Goal: Task Accomplishment & Management: Manage account settings

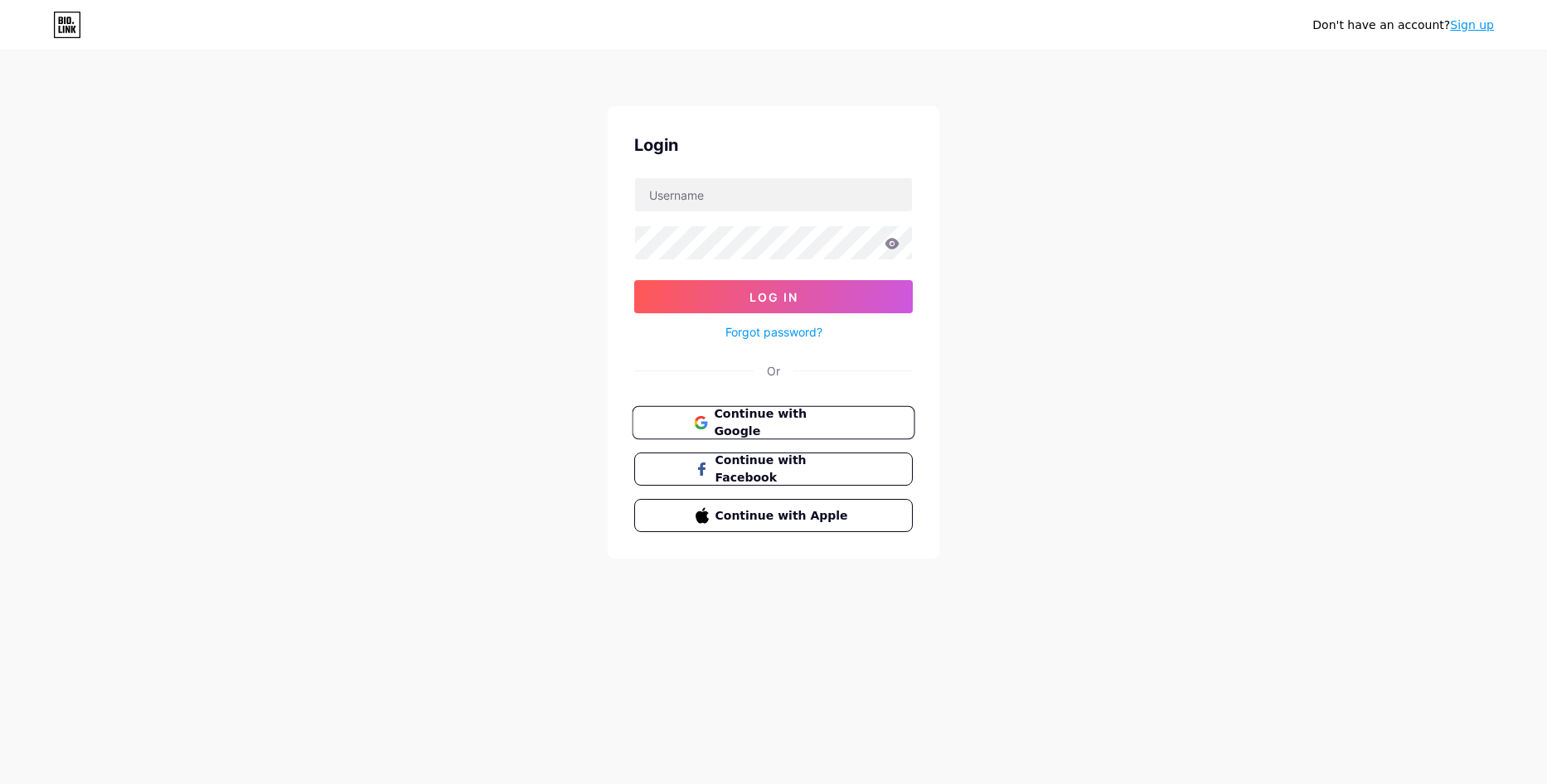
click at [780, 428] on span "Continue with Google" at bounding box center [783, 422] width 139 height 35
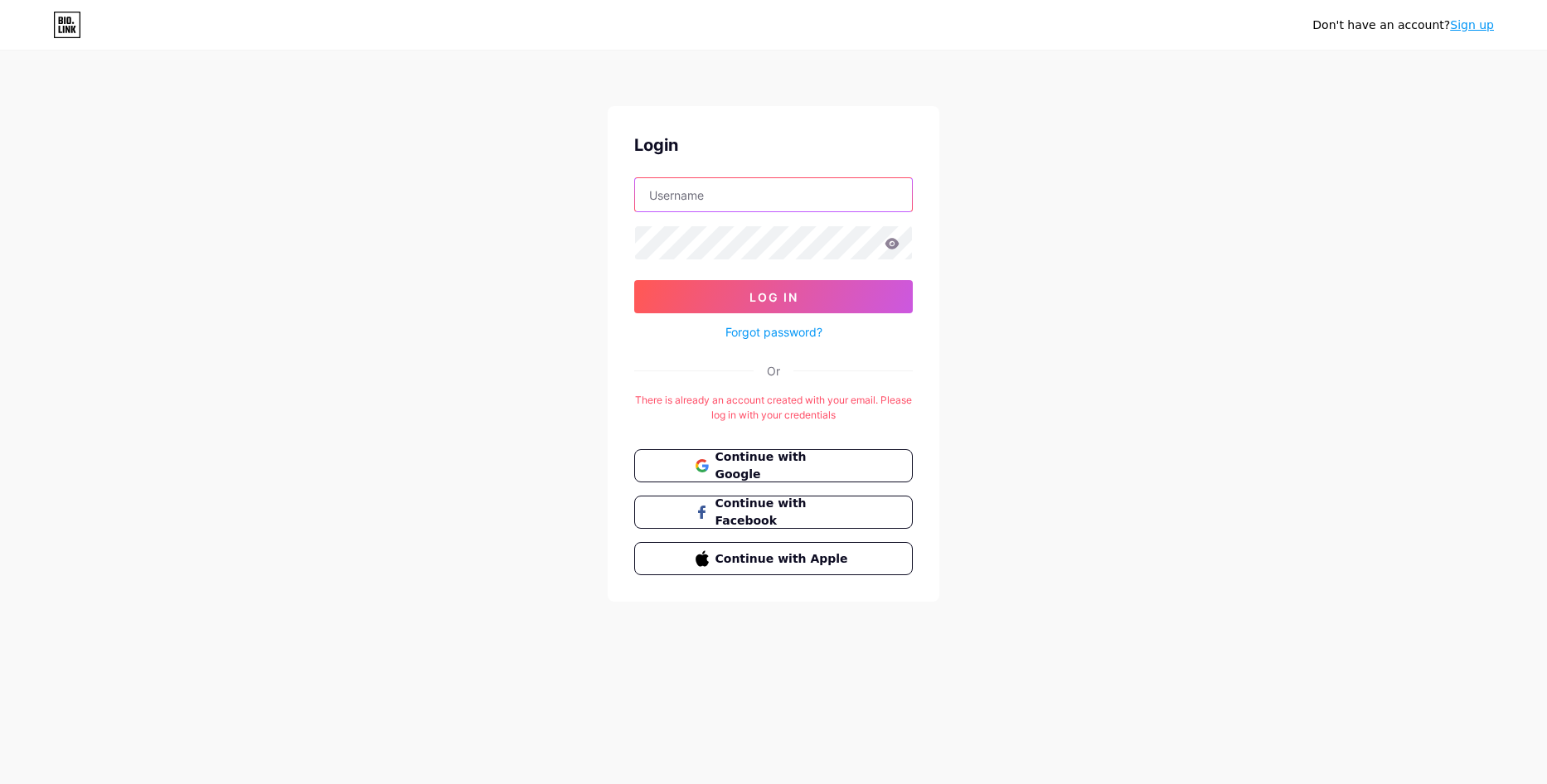
click at [743, 190] on input "text" at bounding box center [774, 195] width 277 height 33
type input "[EMAIL_ADDRESS][DOMAIN_NAME]"
click at [635, 280] on button "Log In" at bounding box center [774, 297] width 279 height 33
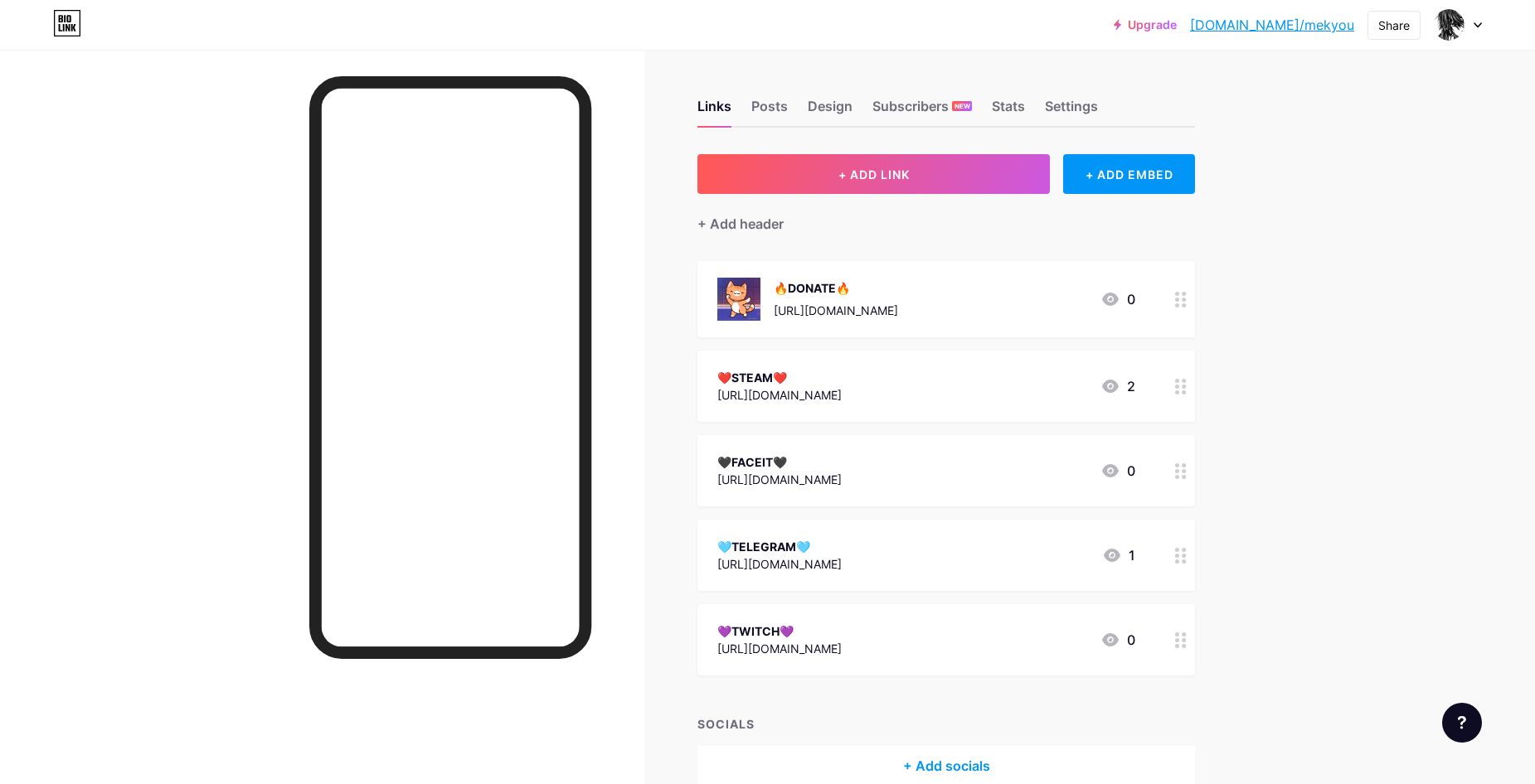
click at [919, 564] on div "🩵TELEGRAM🩵 [URL][DOMAIN_NAME] 1" at bounding box center [926, 556] width 418 height 38
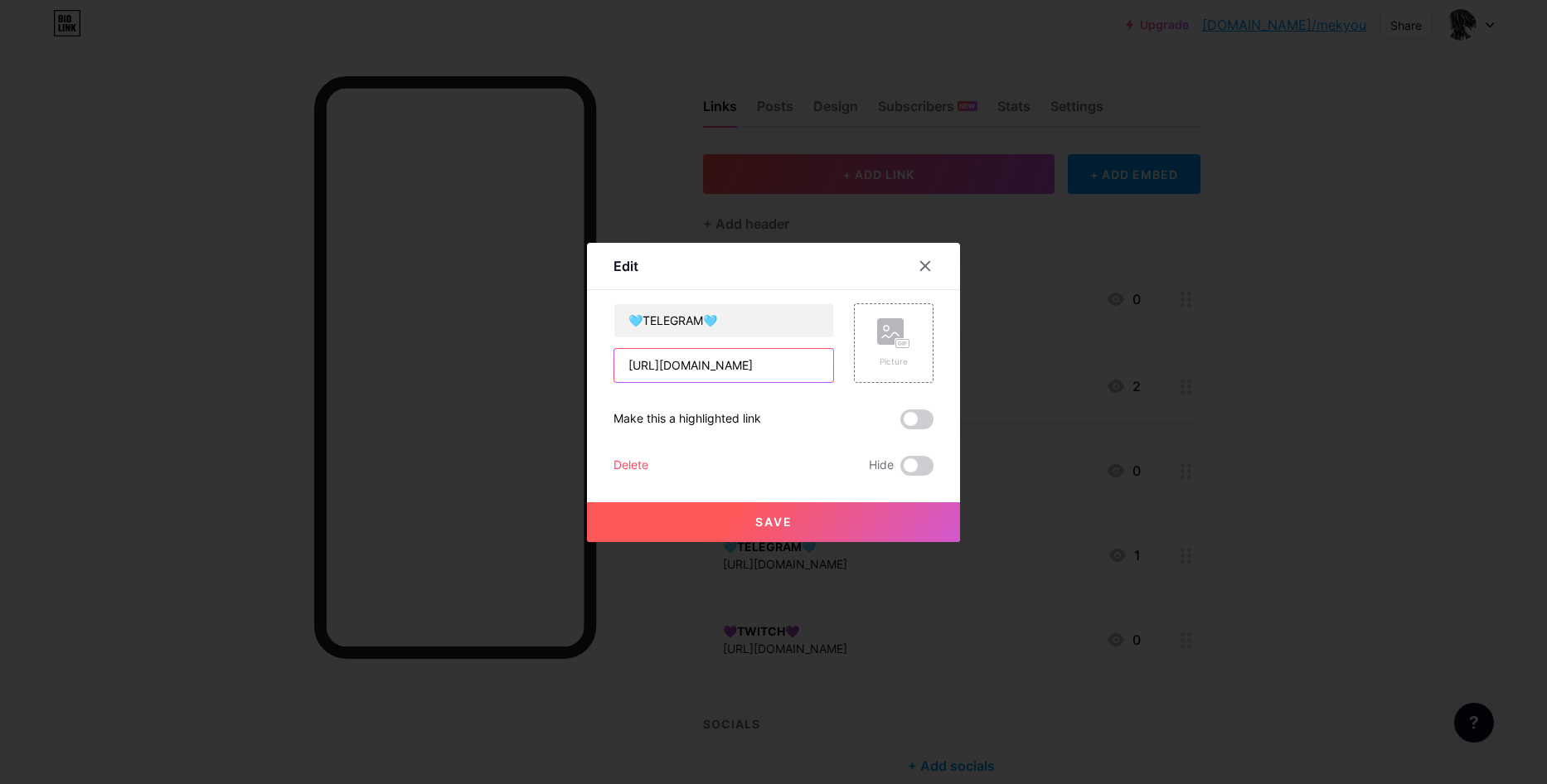
drag, startPoint x: 752, startPoint y: 363, endPoint x: 689, endPoint y: 372, distance: 63.6
click at [689, 372] on input "[URL][DOMAIN_NAME]" at bounding box center [724, 365] width 219 height 33
type input "[URL][DOMAIN_NAME]"
click at [778, 517] on span "Save" at bounding box center [774, 522] width 37 height 14
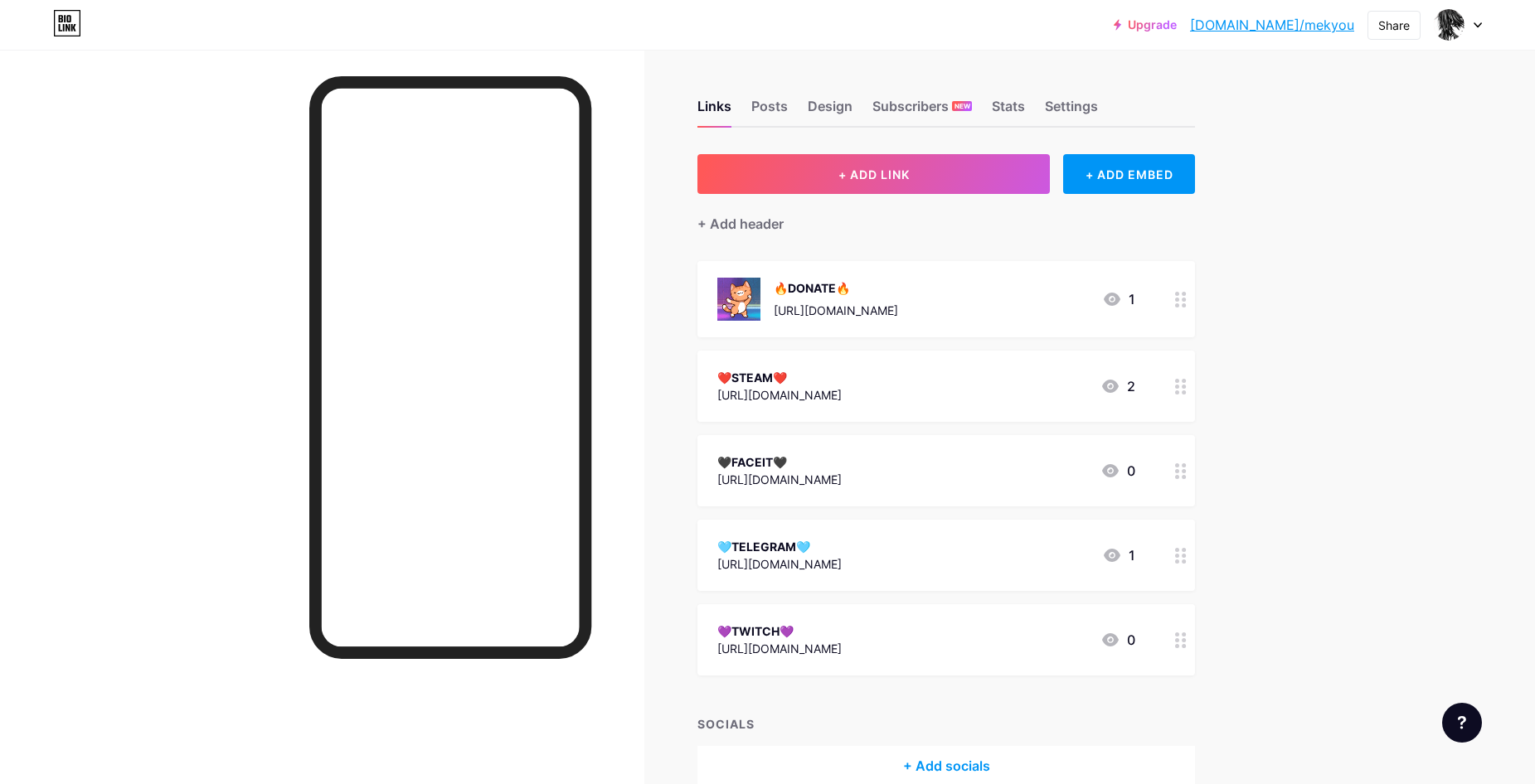
click at [842, 381] on div "❤️STEAM❤️" at bounding box center [780, 377] width 125 height 17
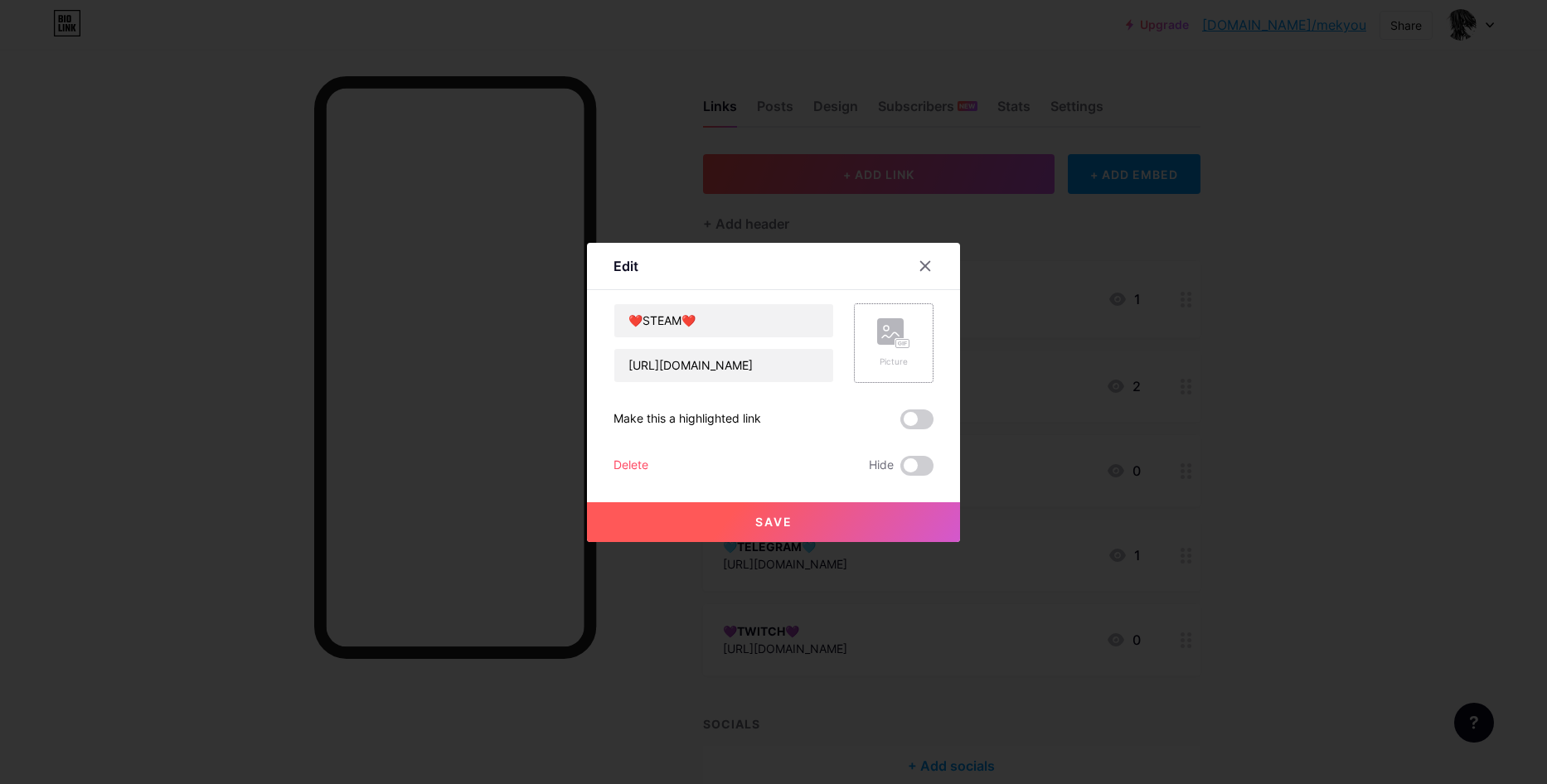
click at [877, 351] on div "Picture" at bounding box center [893, 343] width 33 height 49
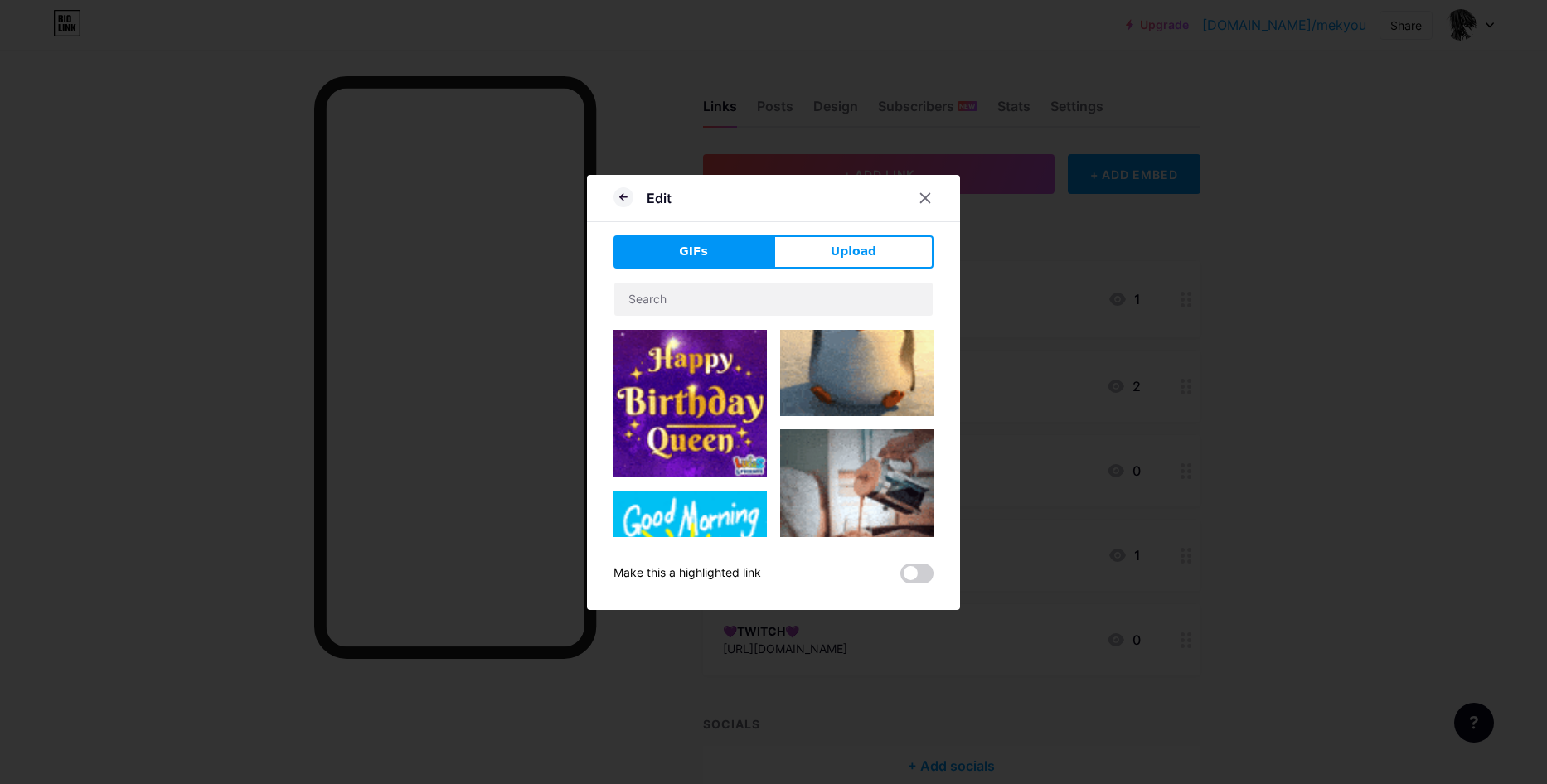
type input "❤️STEAM❤️"
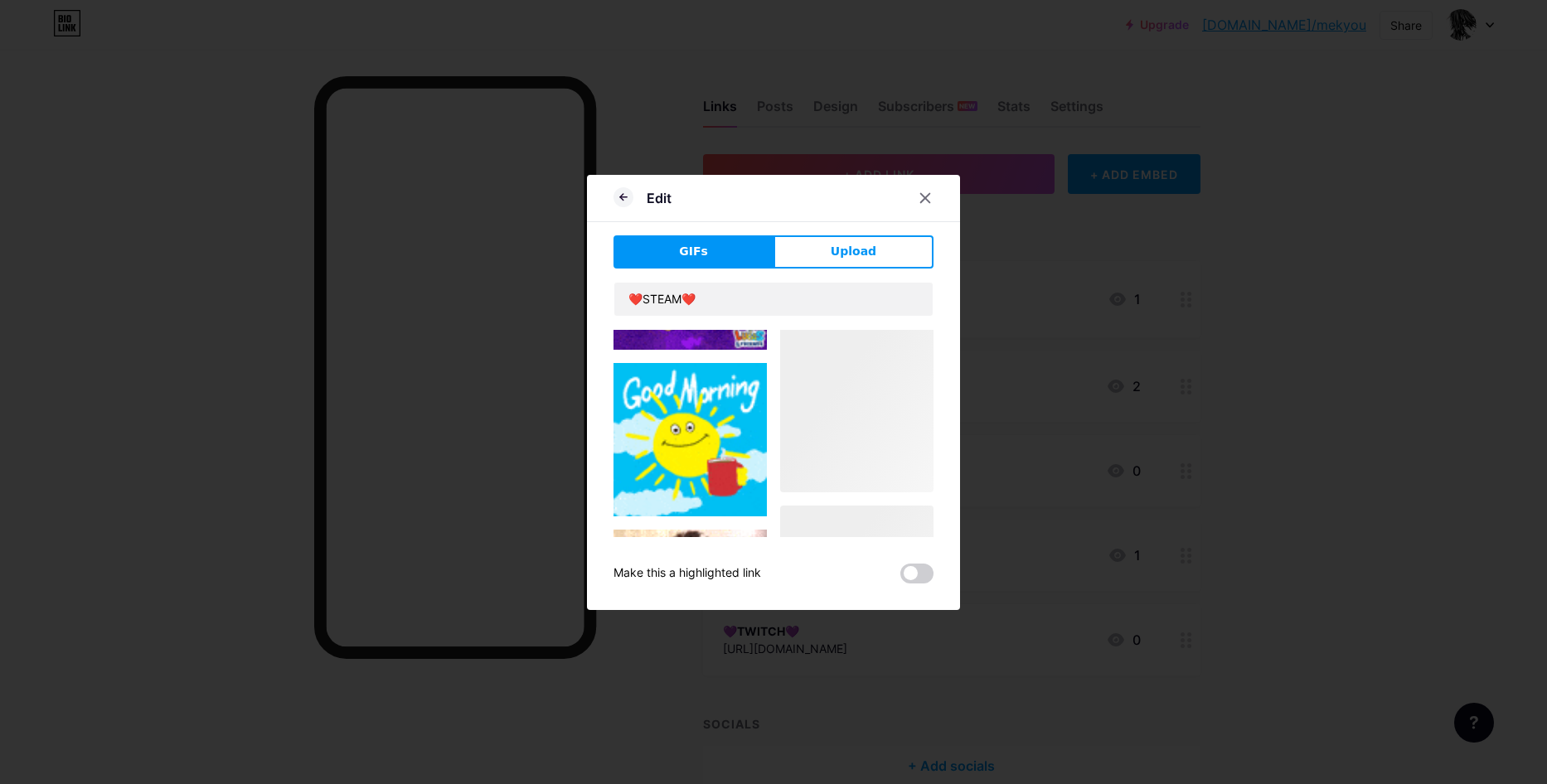
scroll to position [1537, 0]
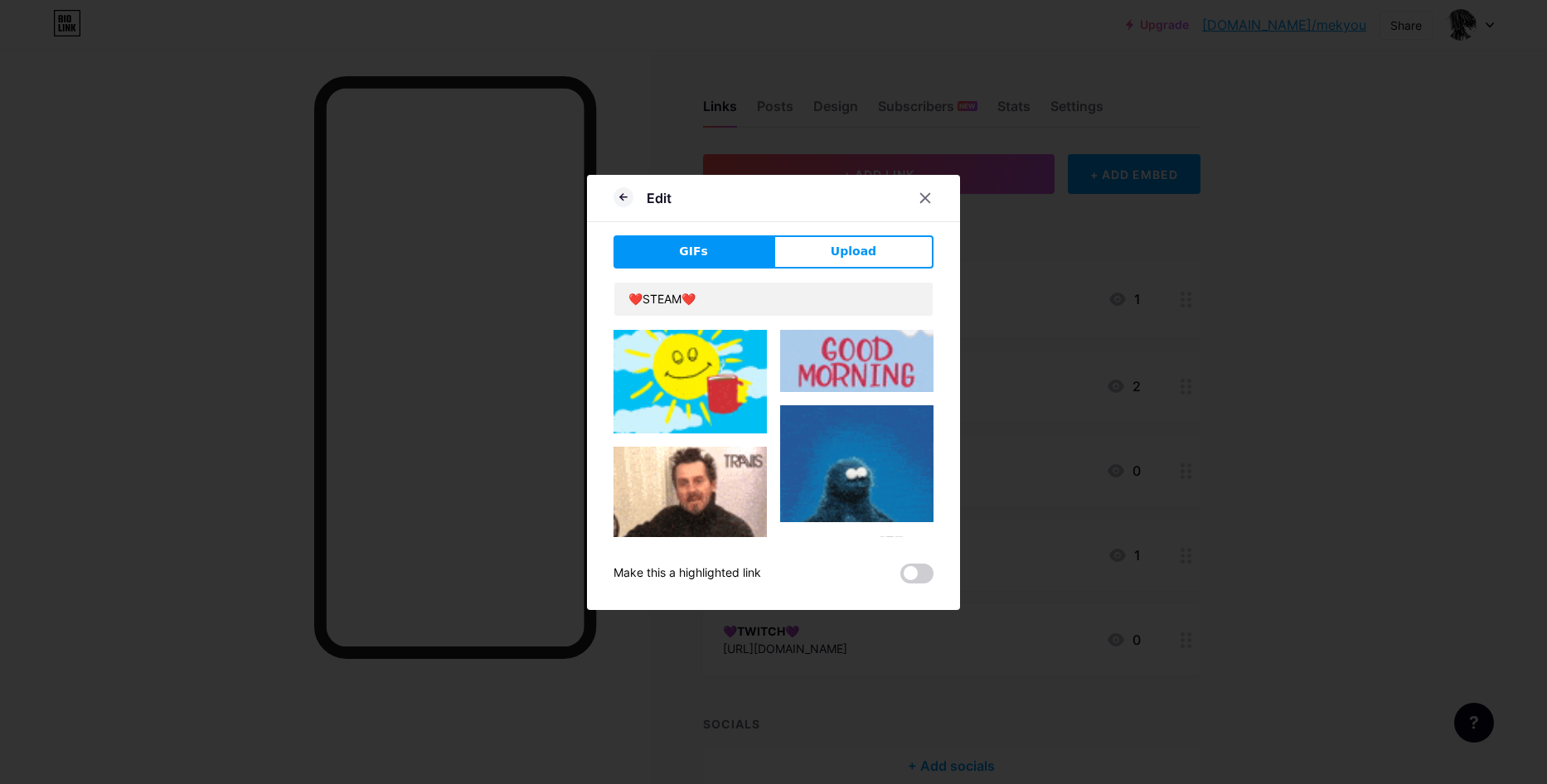
click at [905, 571] on span at bounding box center [917, 573] width 33 height 20
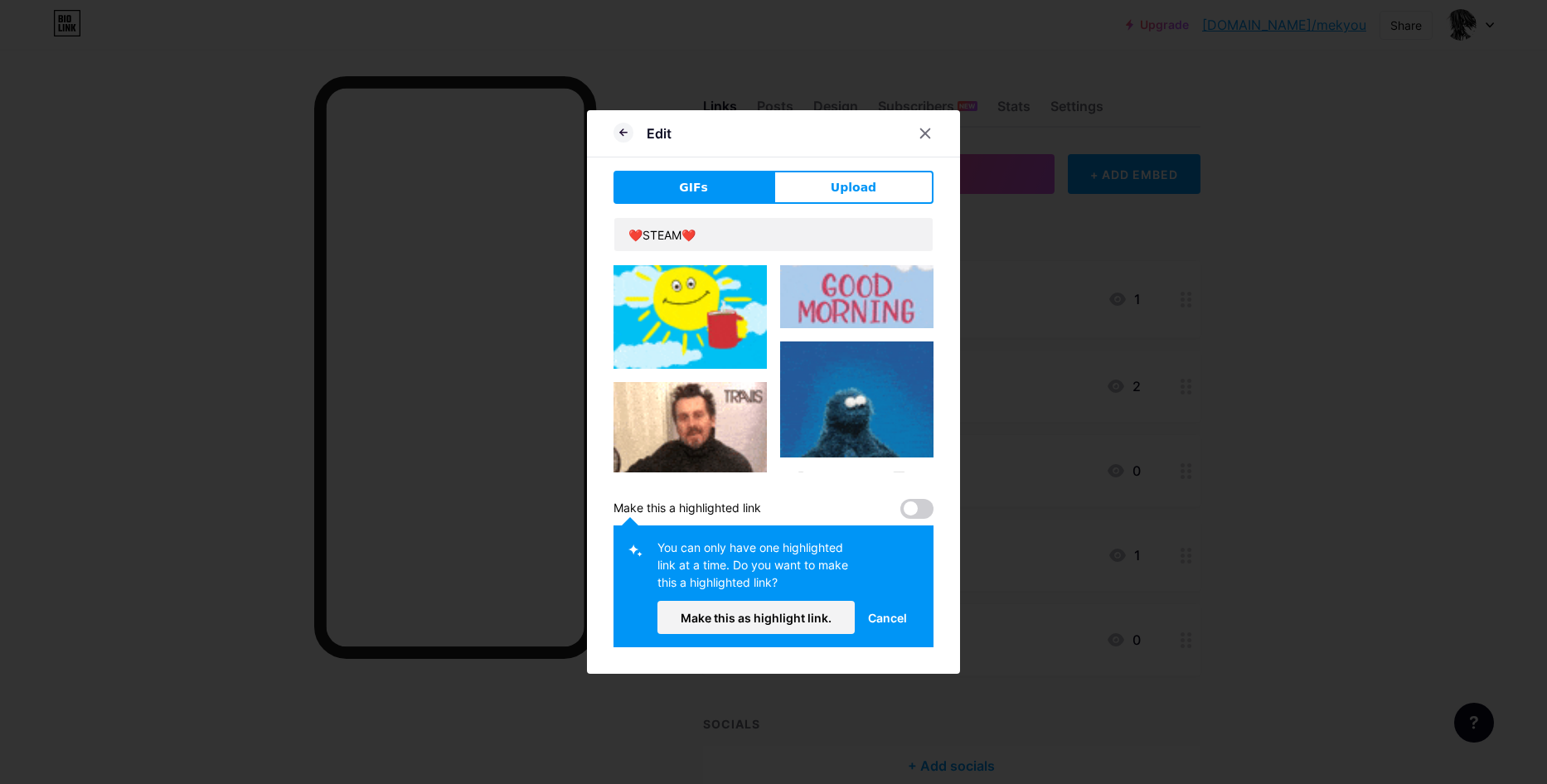
click at [911, 508] on span at bounding box center [917, 509] width 33 height 20
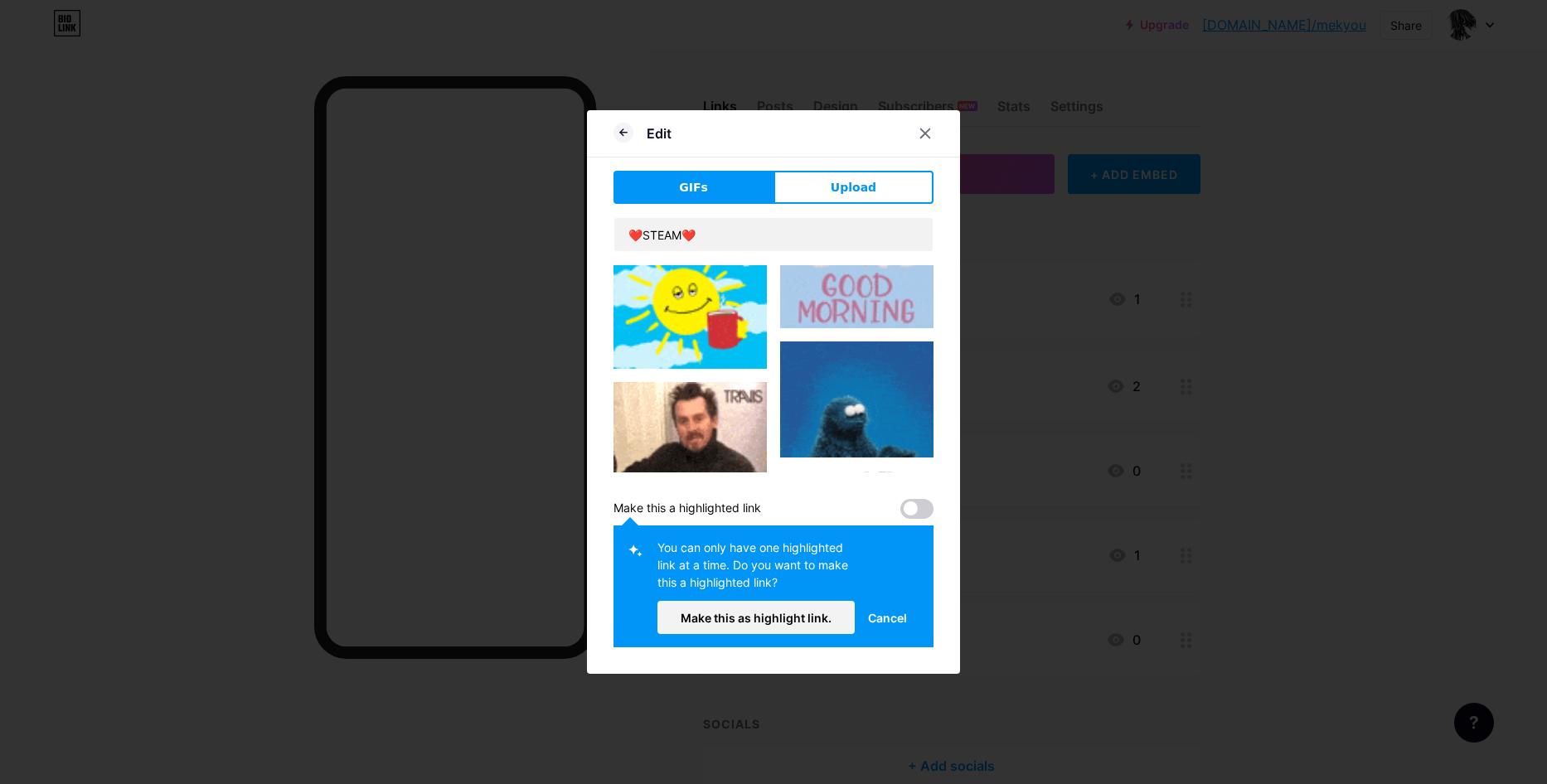
click at [882, 609] on span "Cancel" at bounding box center [887, 618] width 39 height 17
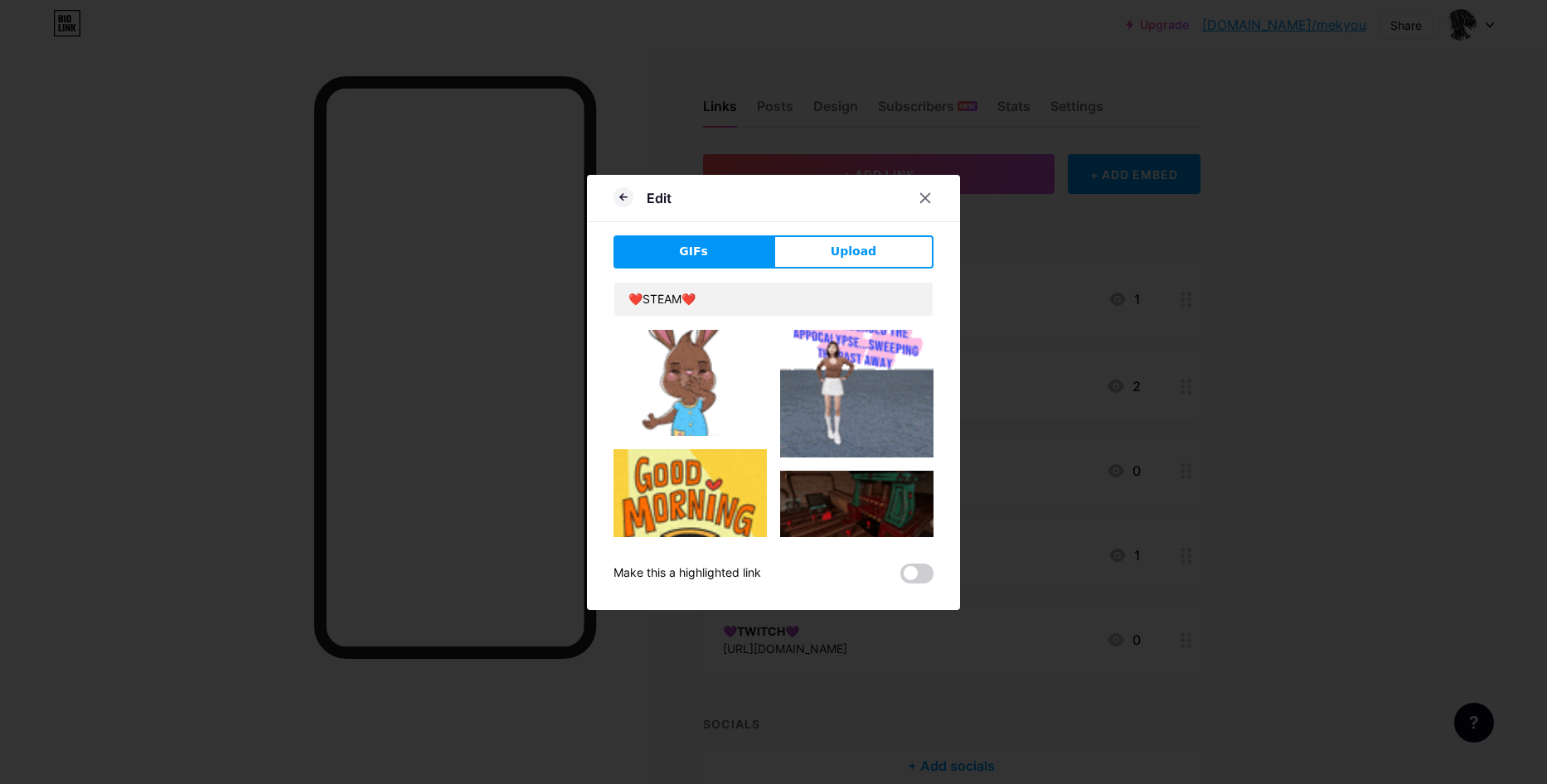
scroll to position [1951, 0]
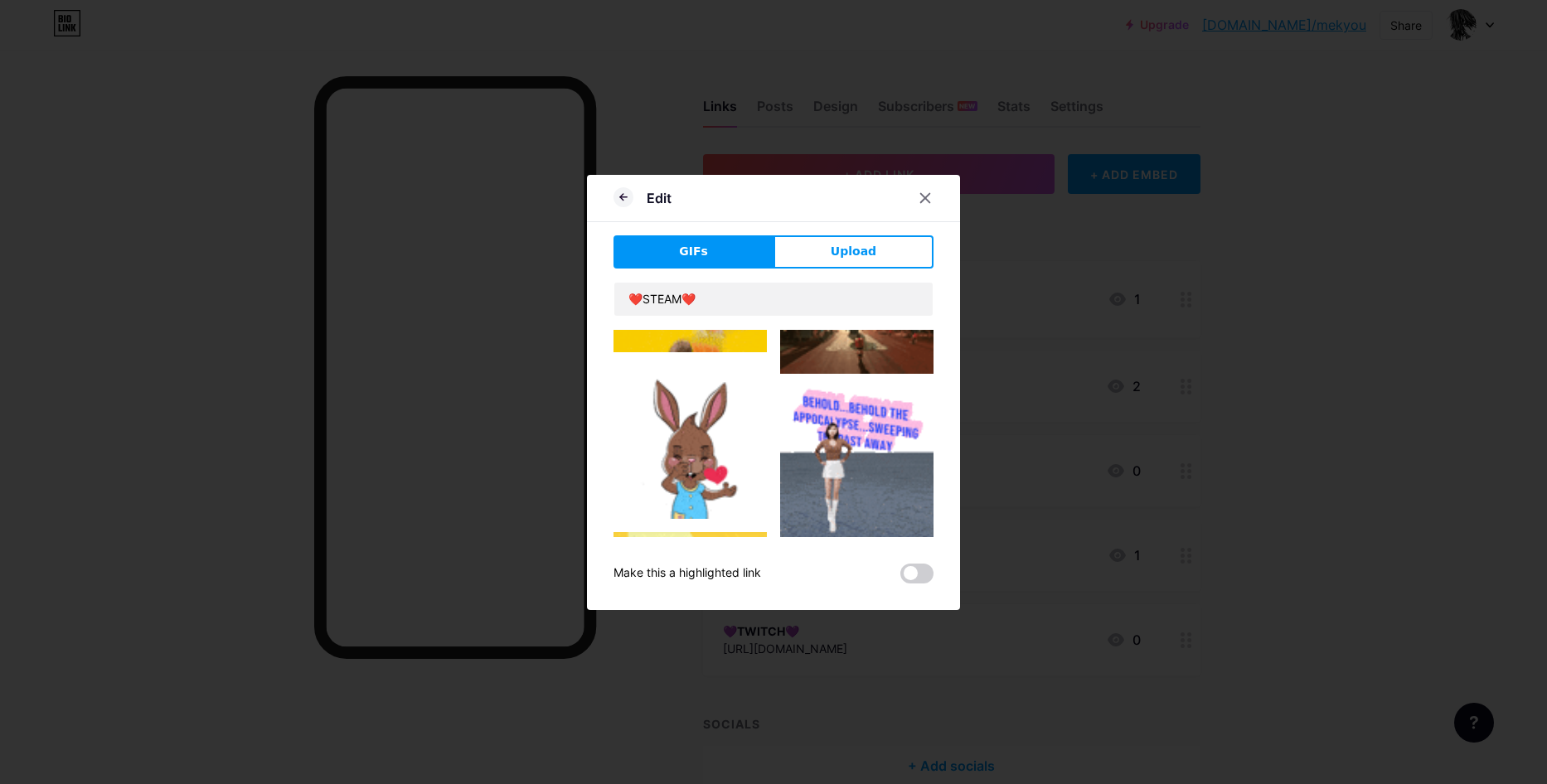
click at [705, 415] on img at bounding box center [690, 441] width 153 height 153
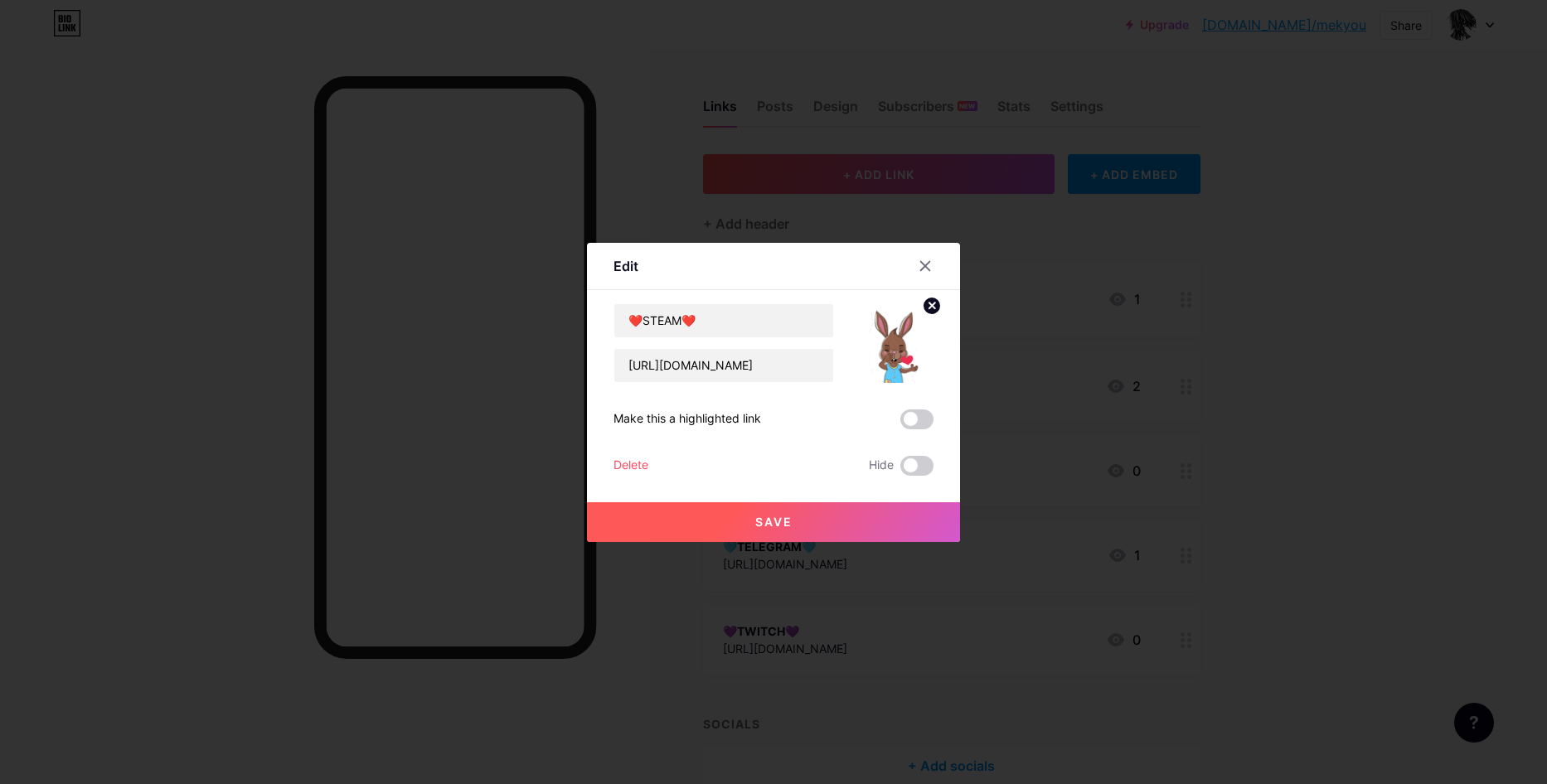
click at [744, 512] on button "Save" at bounding box center [773, 522] width 373 height 40
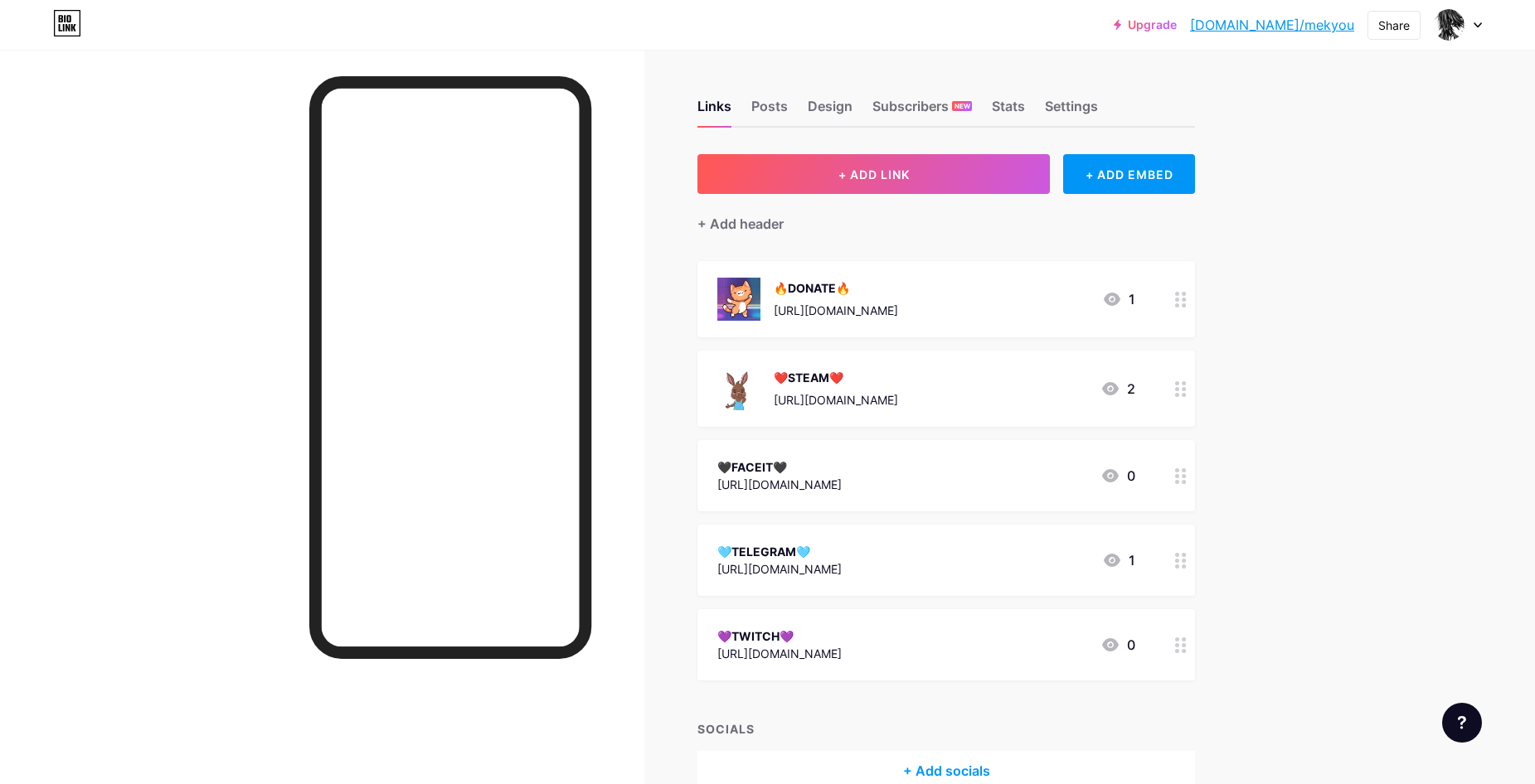
click at [752, 397] on img at bounding box center [739, 389] width 43 height 43
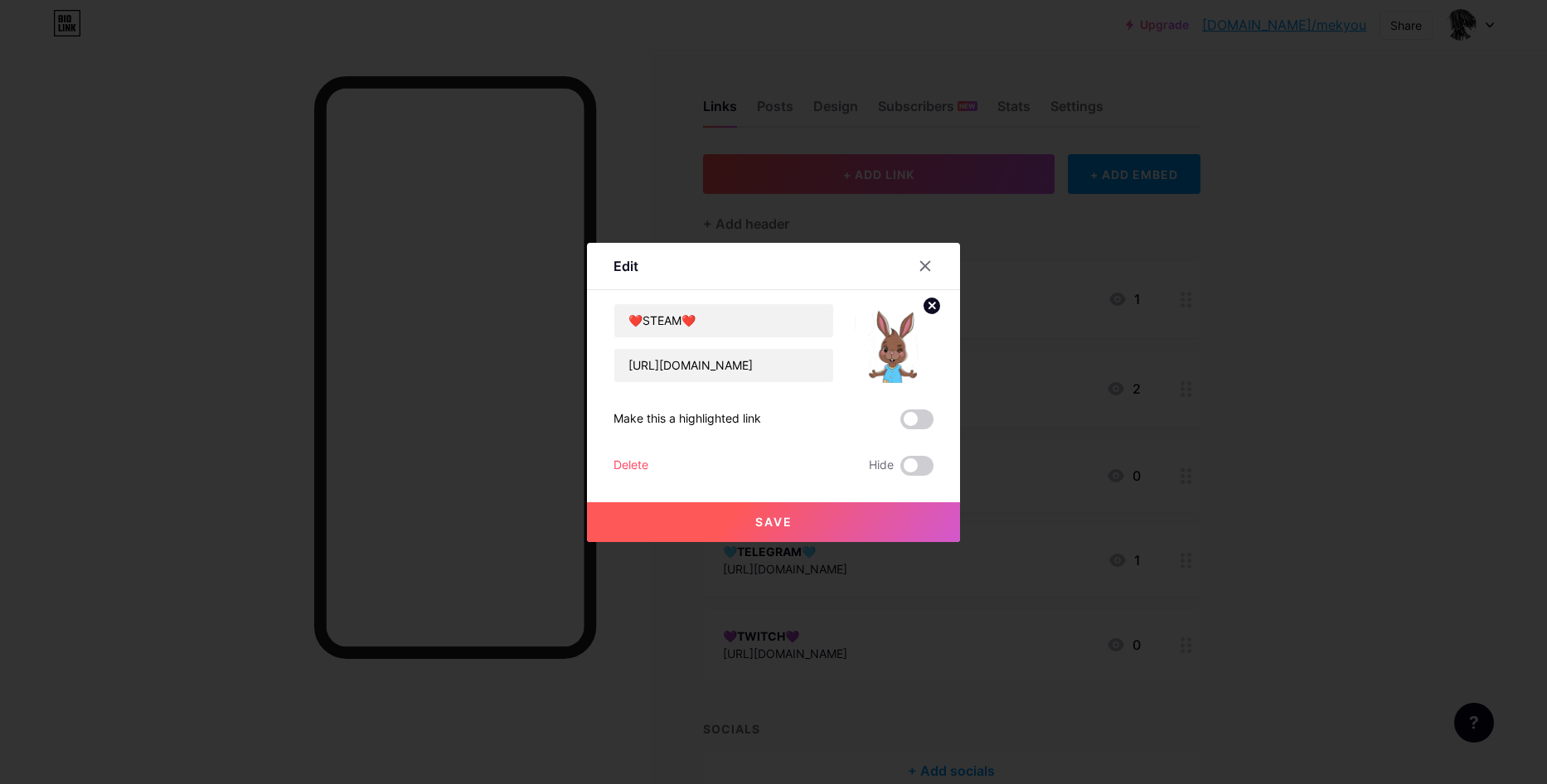
click at [897, 345] on img at bounding box center [894, 344] width 80 height 80
click at [924, 305] on circle at bounding box center [931, 305] width 18 height 18
click at [897, 346] on rect at bounding box center [903, 344] width 13 height 9
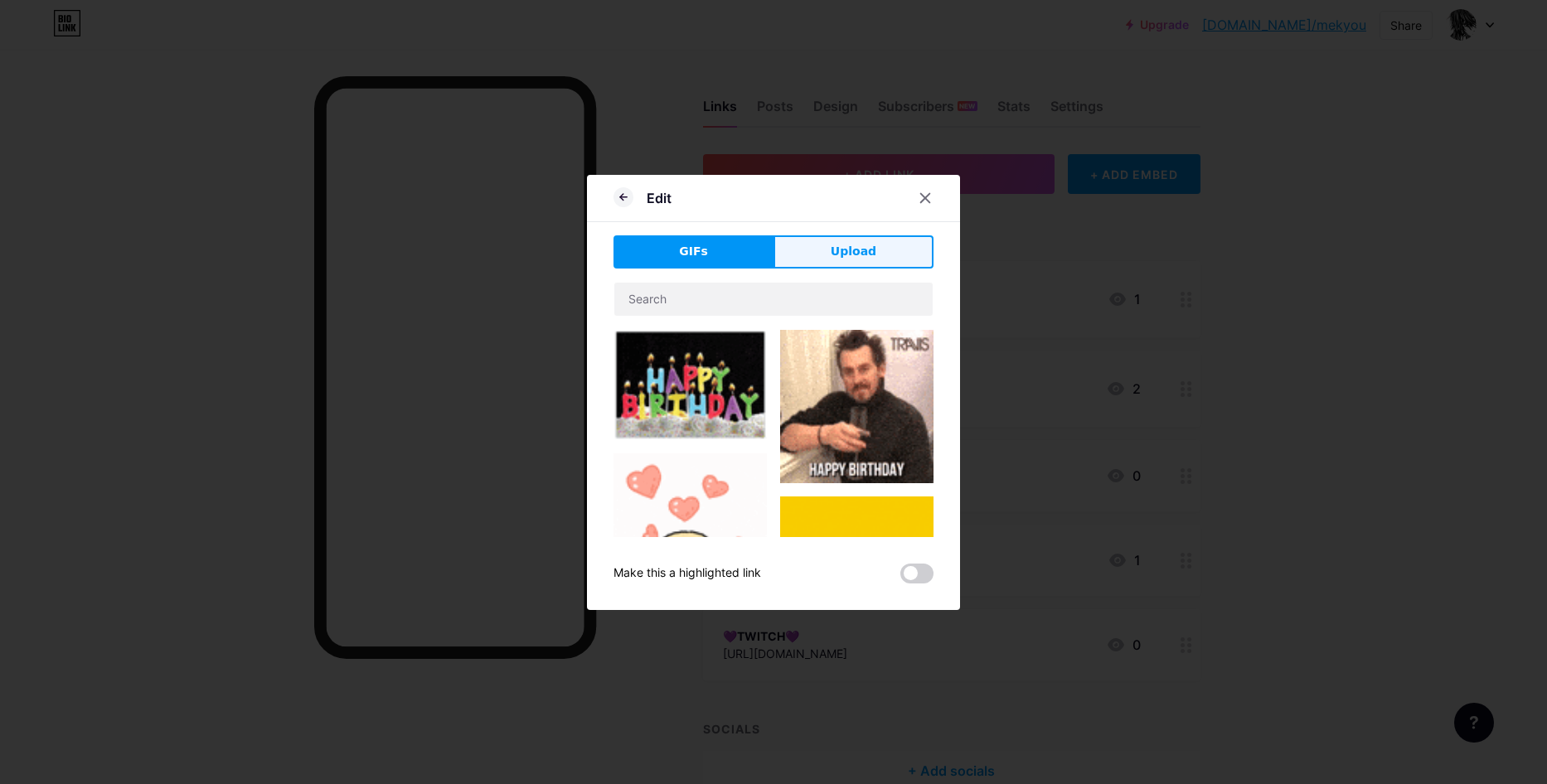
click at [816, 257] on button "Upload" at bounding box center [854, 252] width 160 height 33
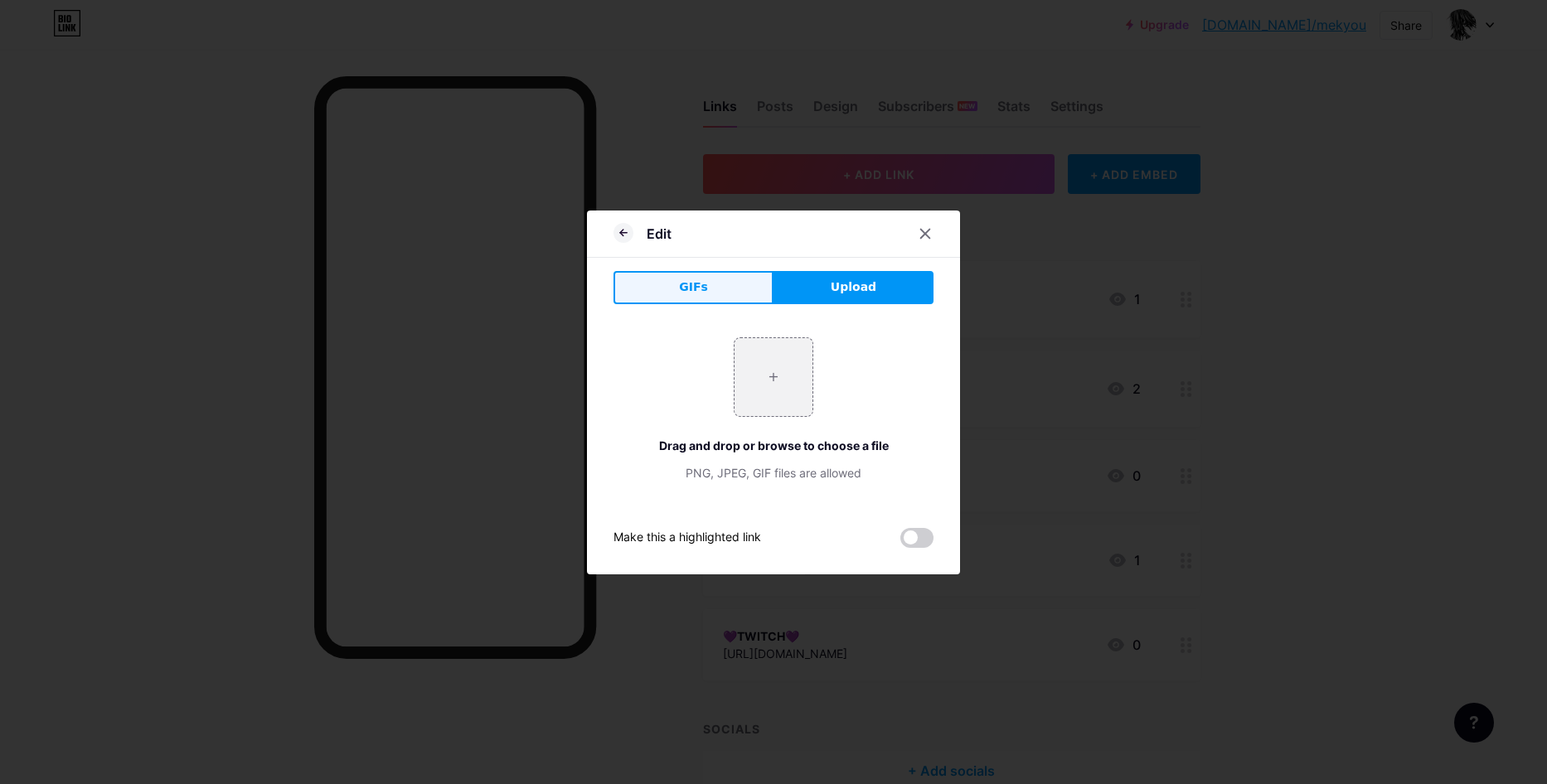
click at [705, 286] on button "GIFs" at bounding box center [693, 287] width 160 height 33
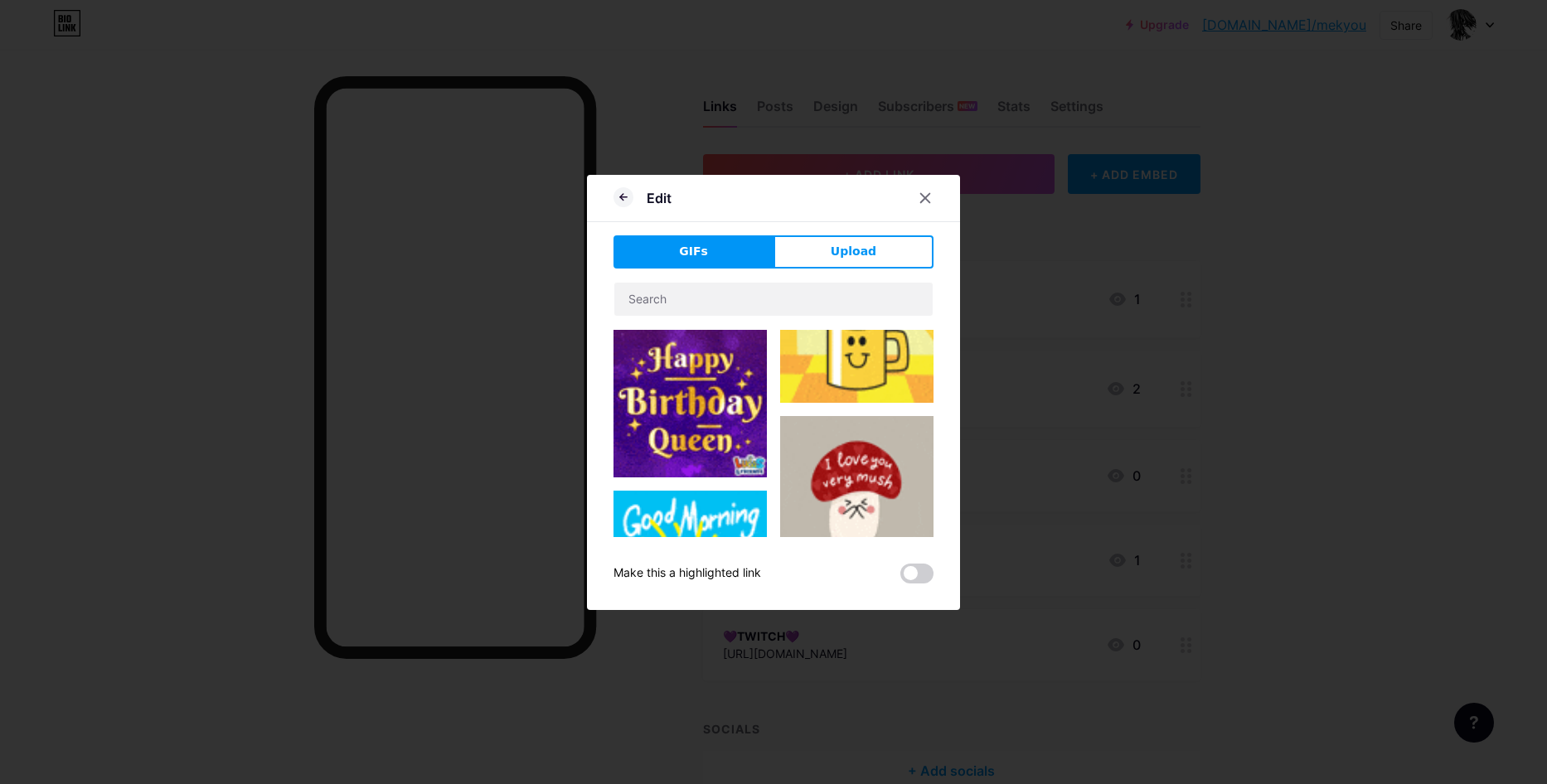
type input "❤️STEAM❤️"
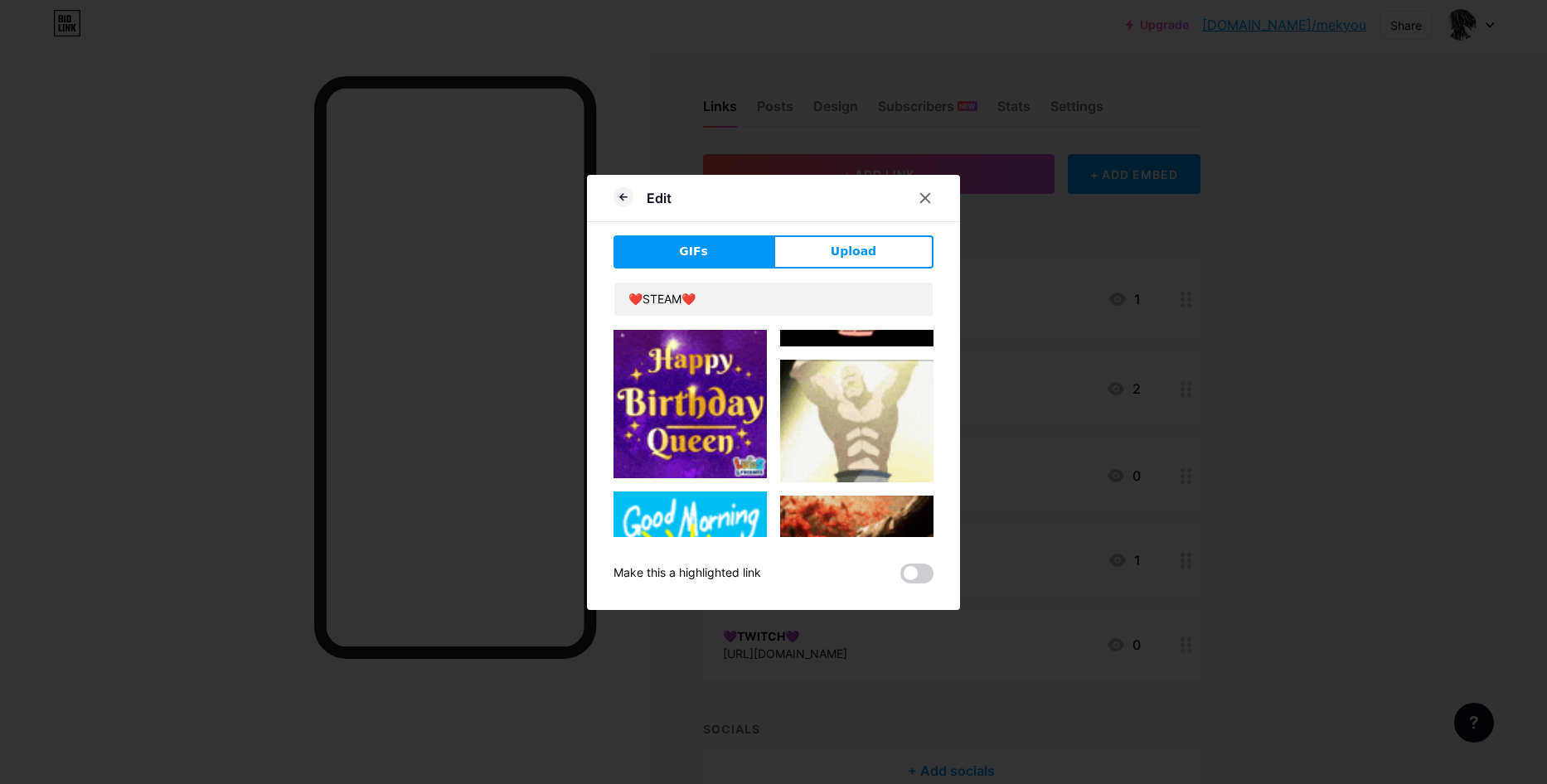
scroll to position [3486, 0]
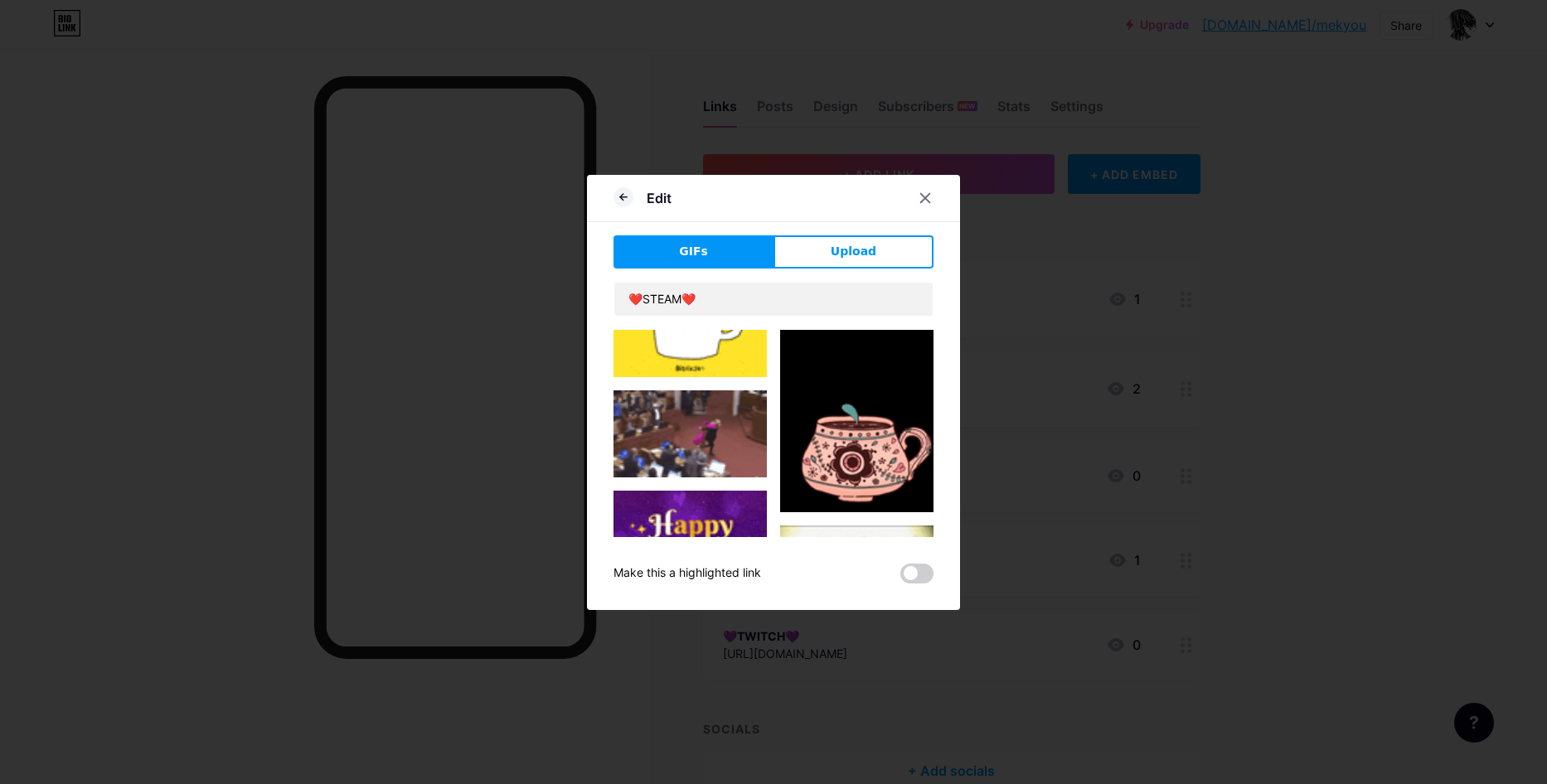
click at [803, 525] on img at bounding box center [856, 587] width 153 height 123
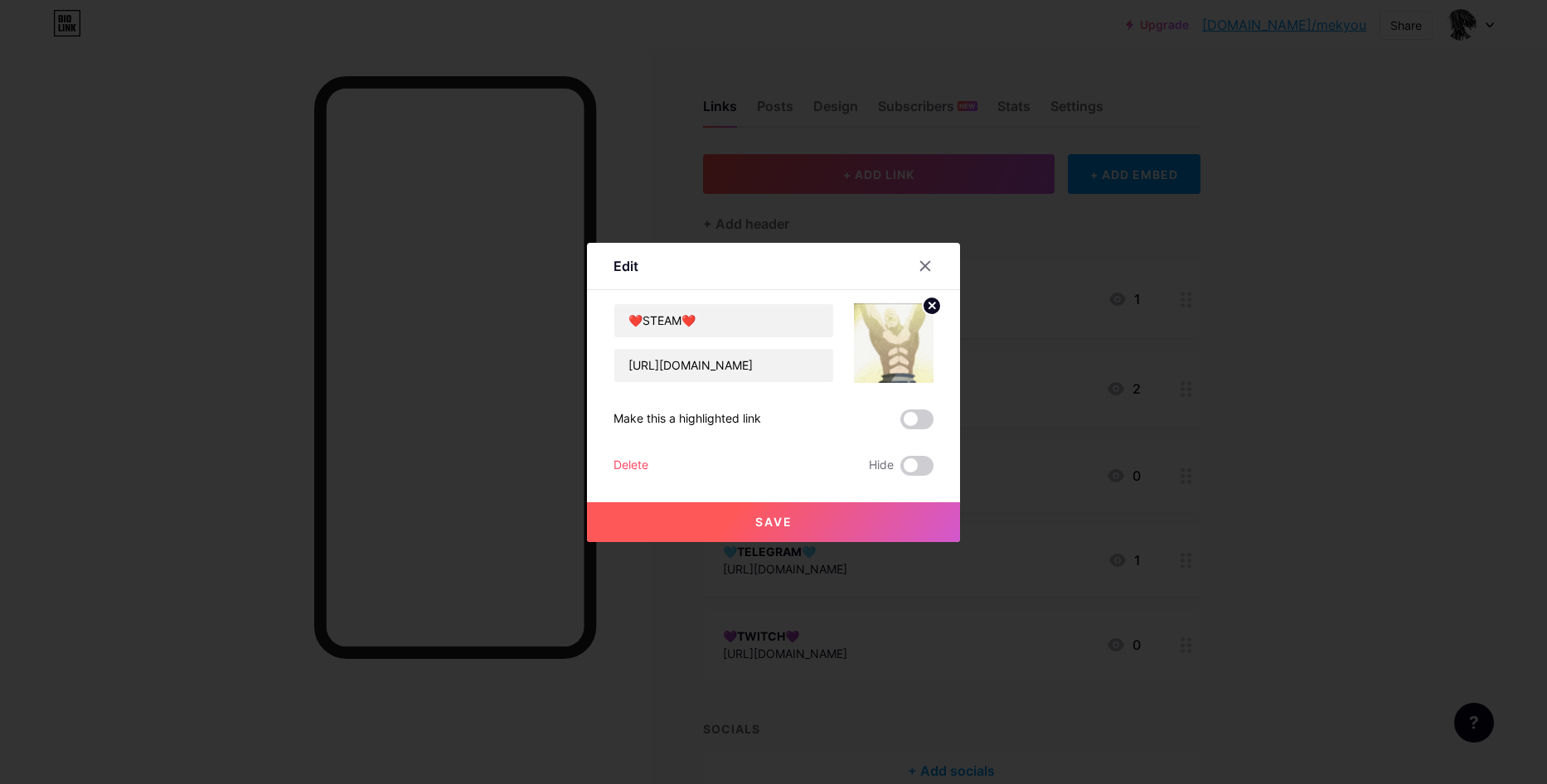
click at [801, 513] on button "Save" at bounding box center [773, 522] width 373 height 40
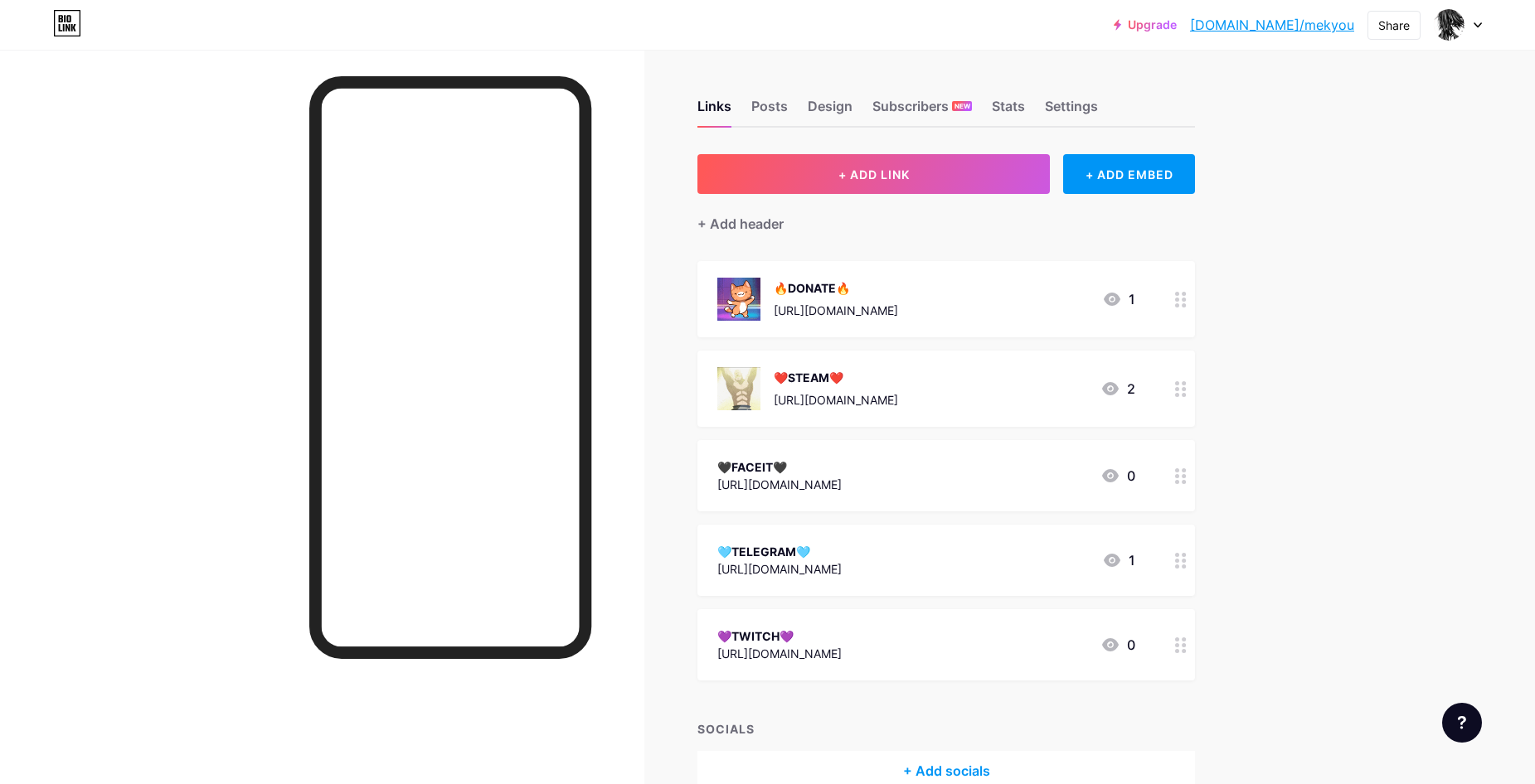
click at [753, 485] on div "[URL][DOMAIN_NAME]" at bounding box center [780, 485] width 125 height 17
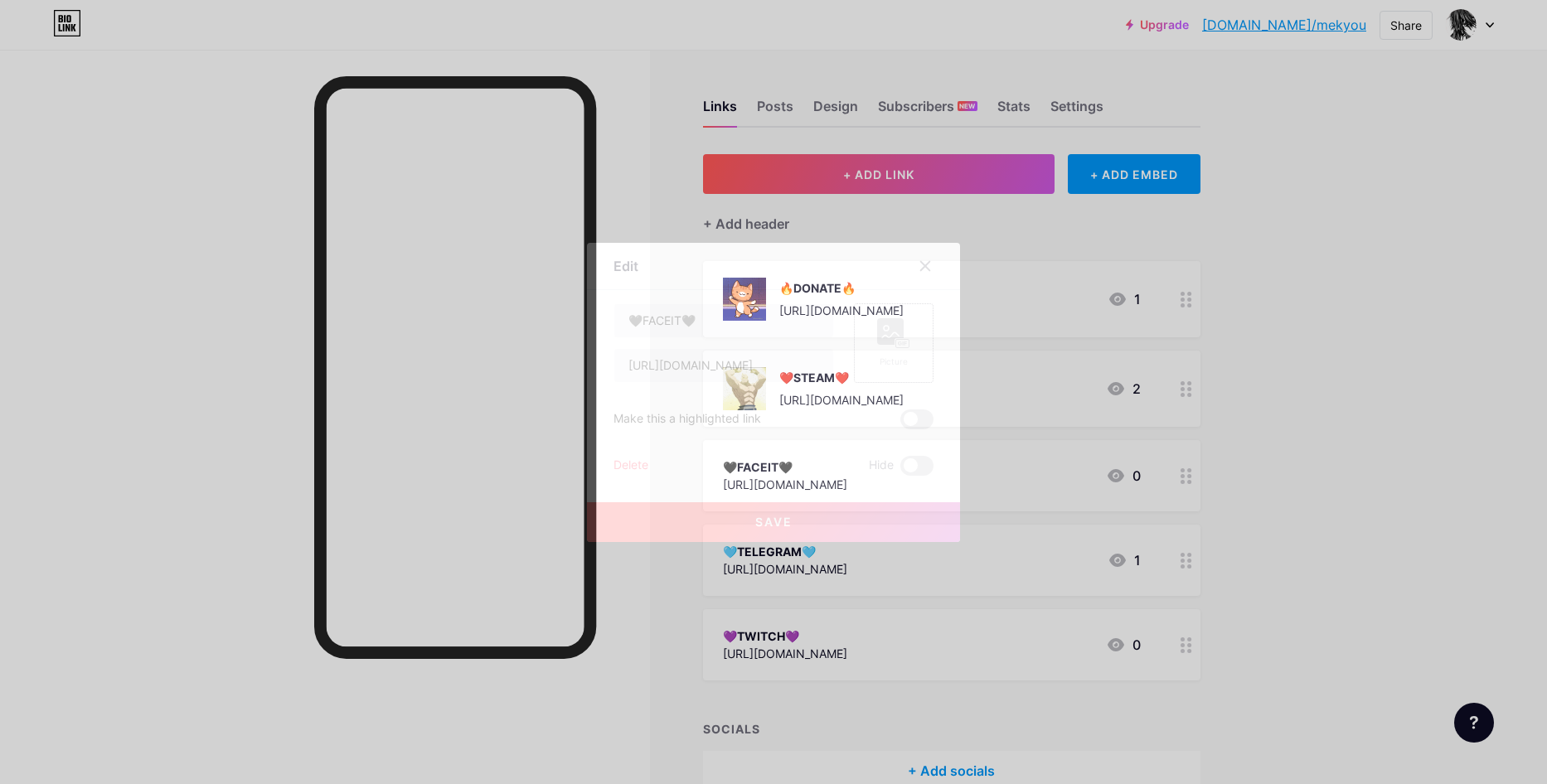
click at [865, 345] on div "Picture" at bounding box center [894, 344] width 80 height 80
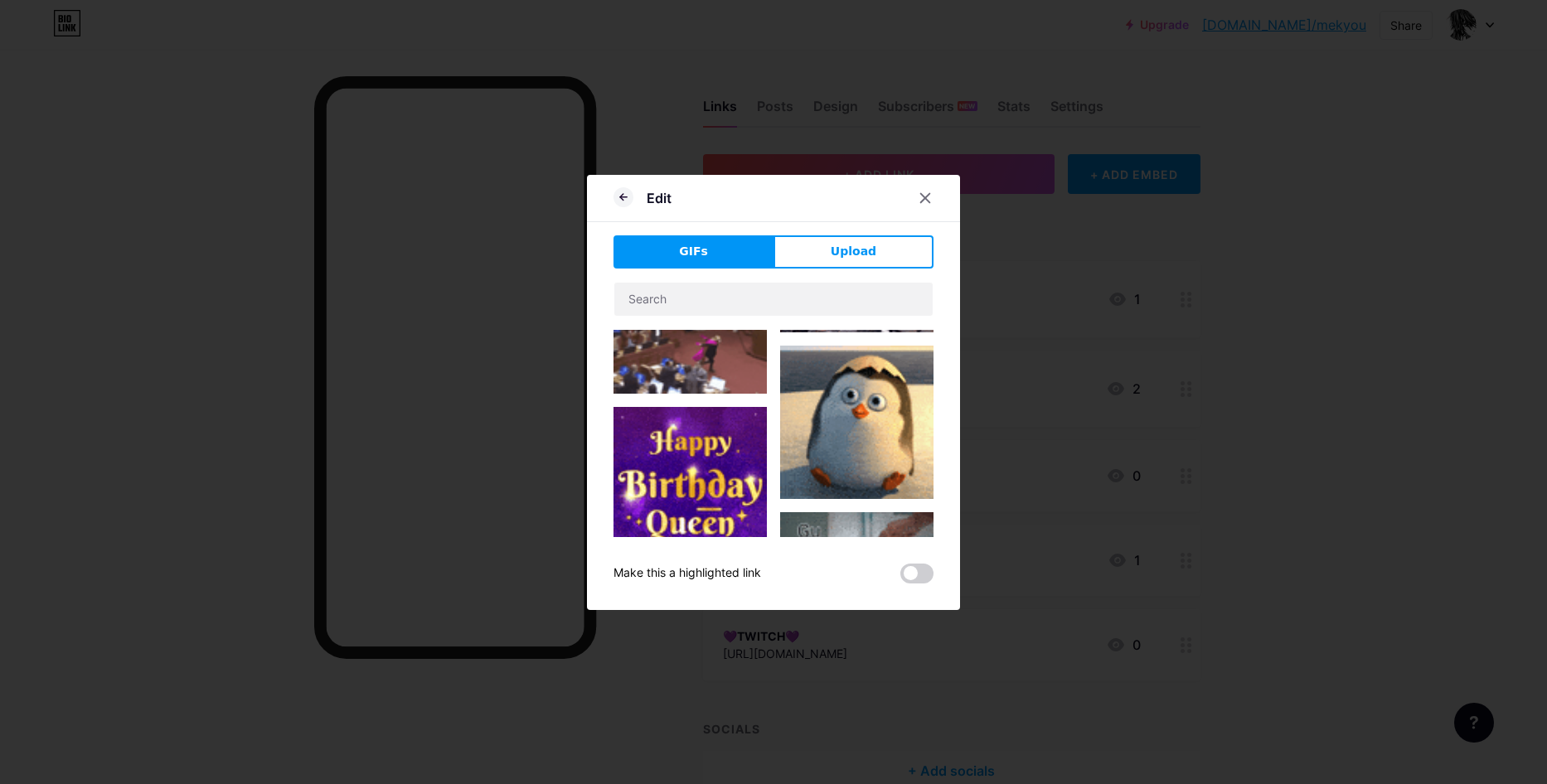
type input "🖤FACEIT🖤"
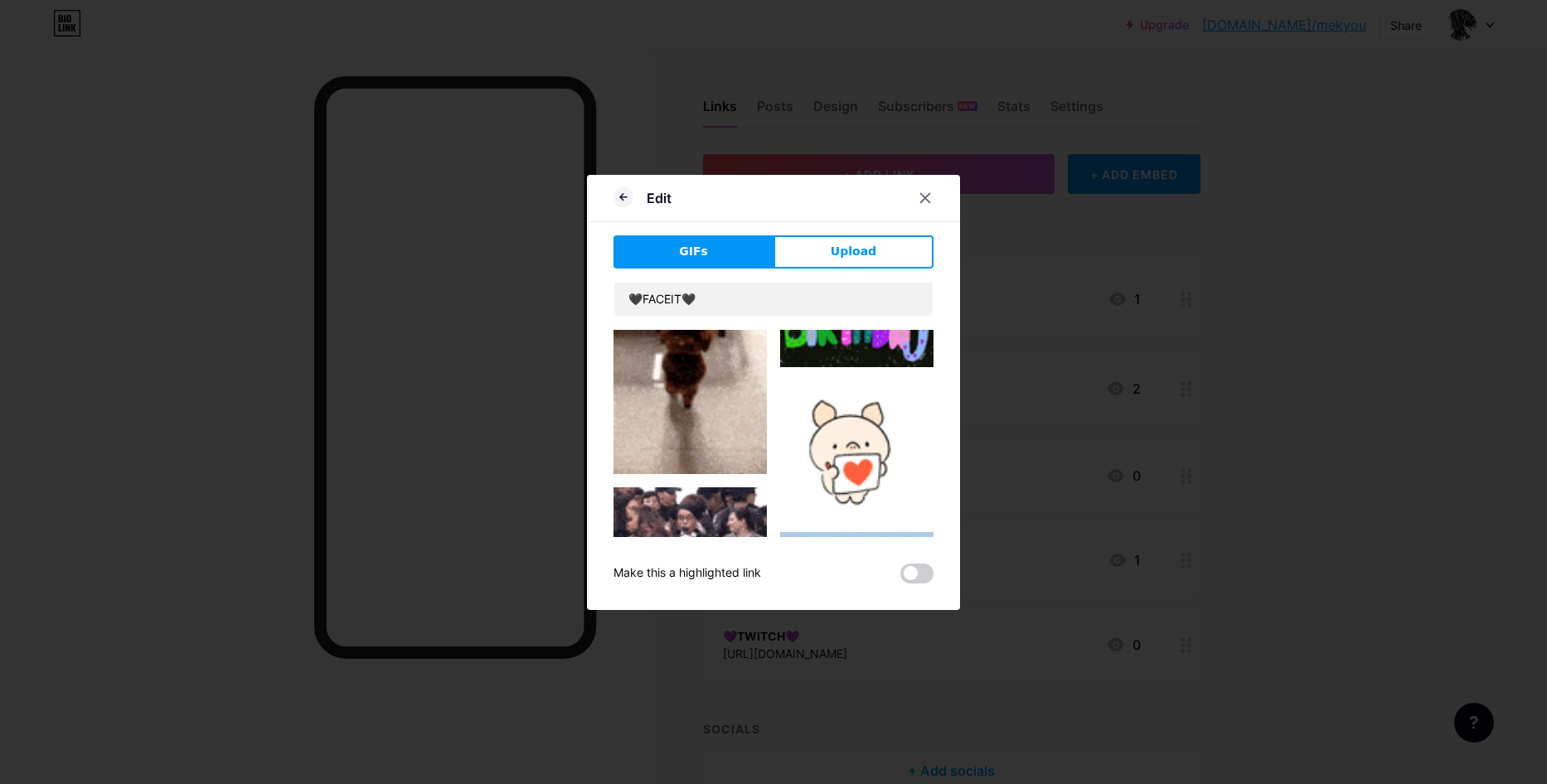
scroll to position [2574, 0]
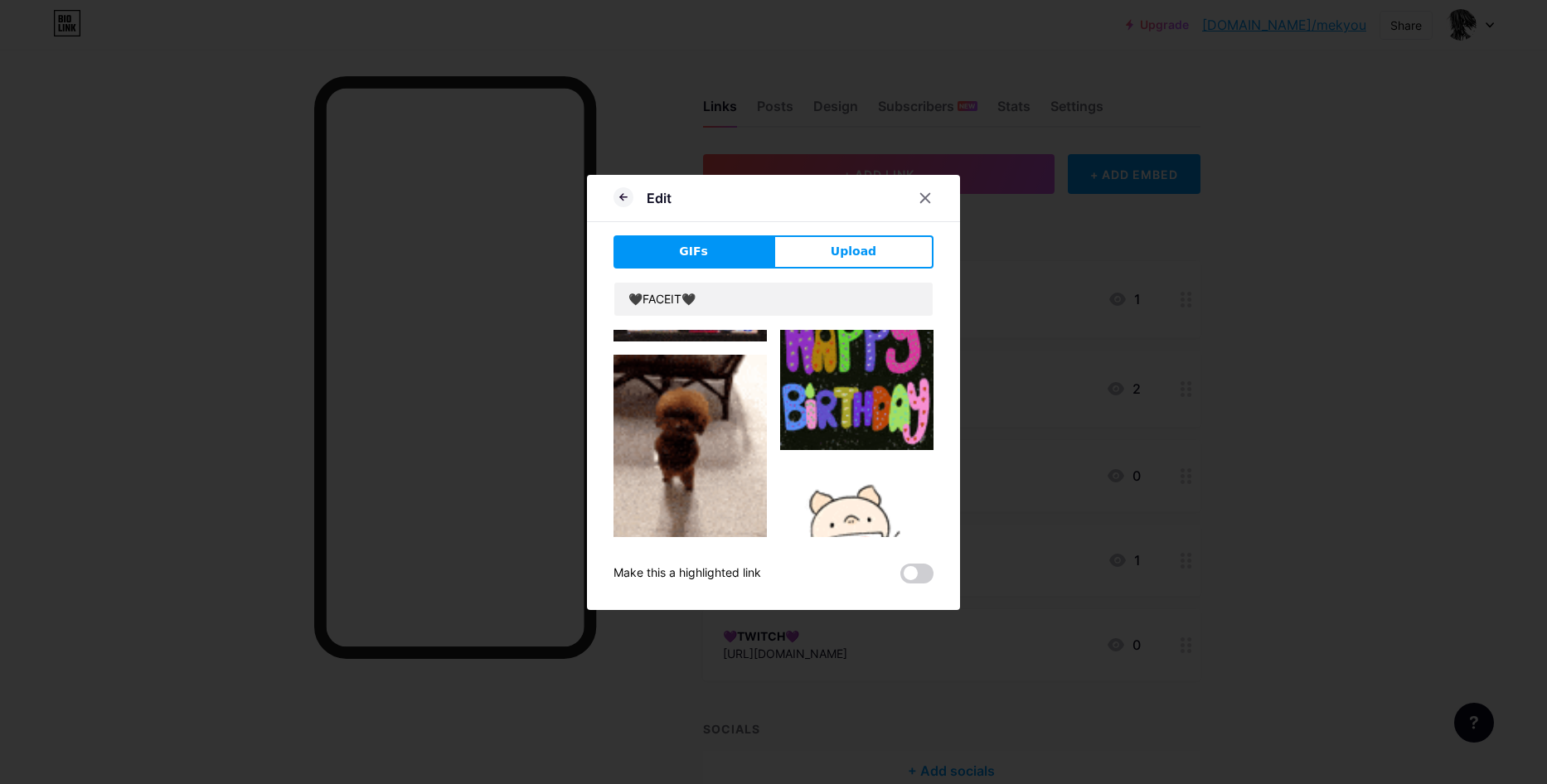
click at [812, 463] on img at bounding box center [856, 532] width 153 height 138
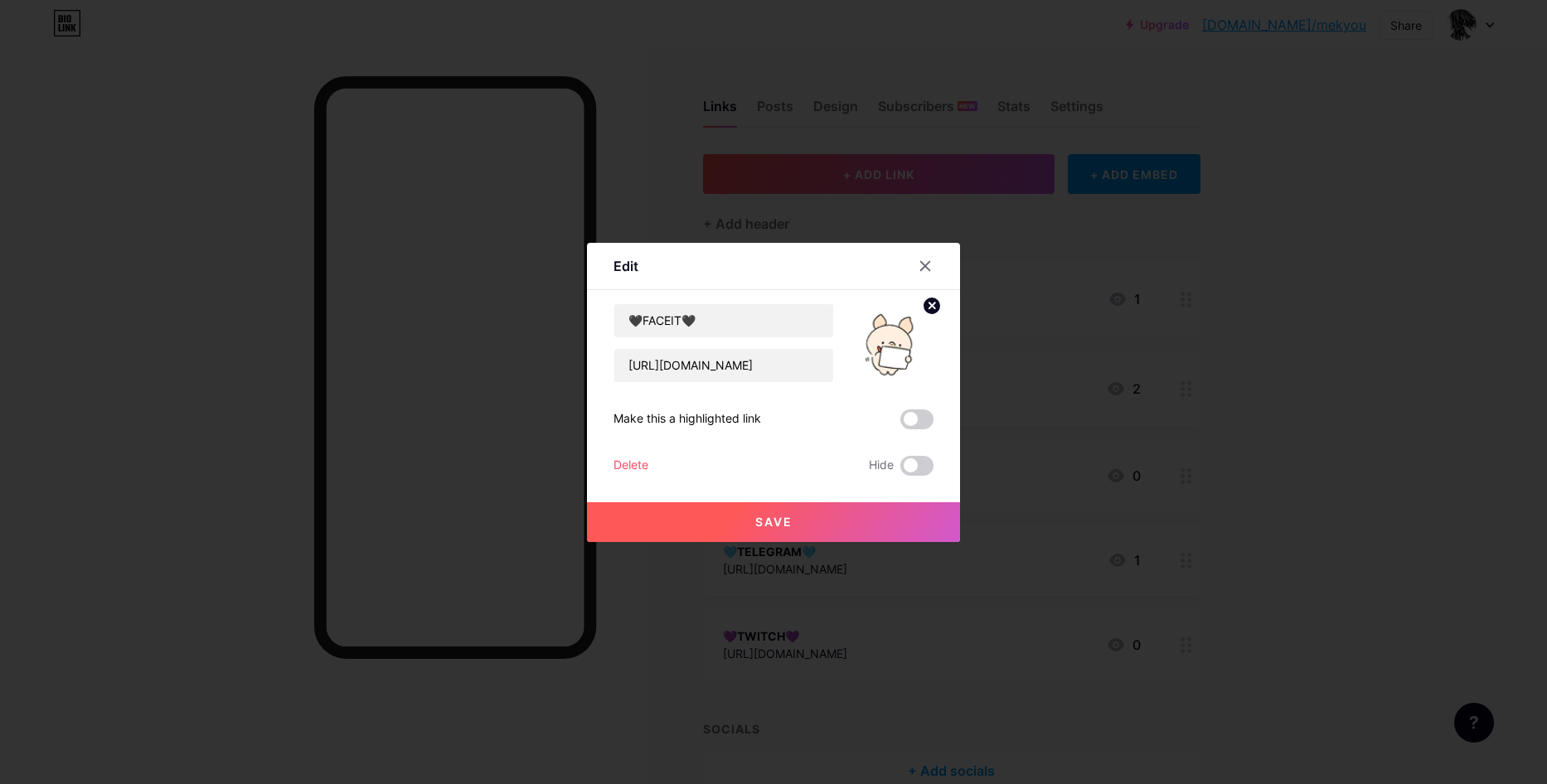
click at [790, 517] on button "Save" at bounding box center [773, 522] width 373 height 40
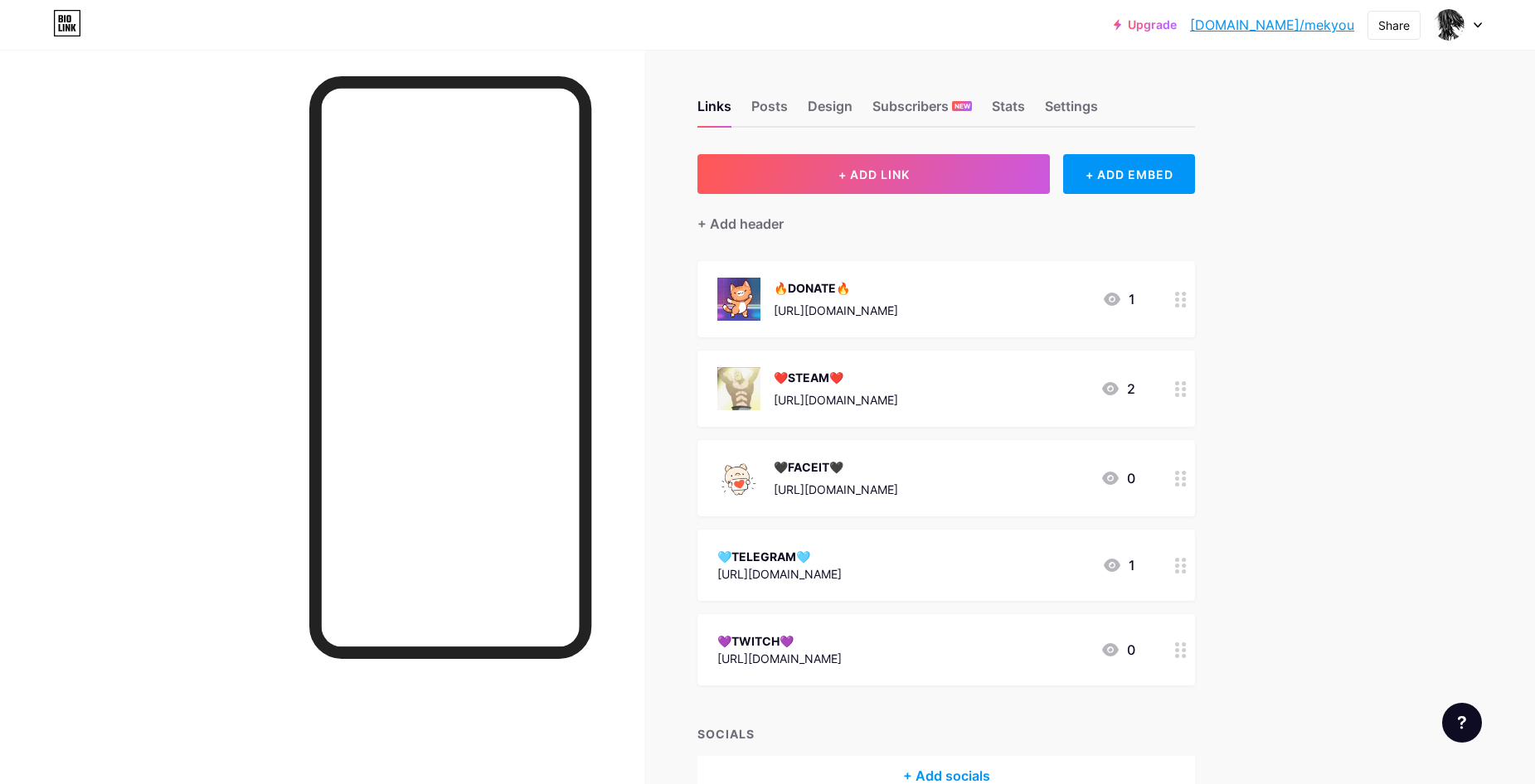
click at [809, 562] on div "🩵TELEGRAM🩵" at bounding box center [780, 556] width 125 height 17
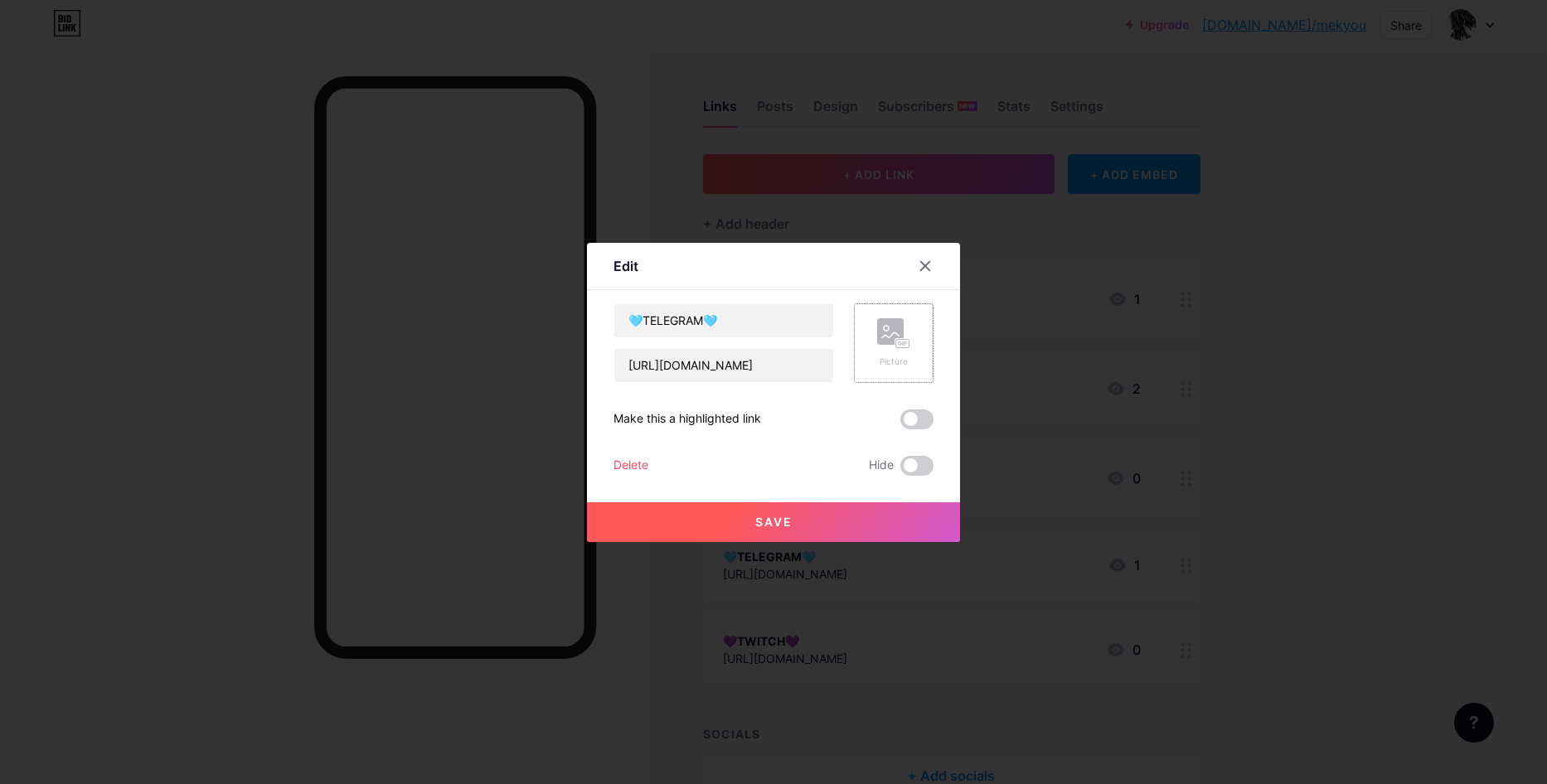
click at [882, 364] on div "Picture" at bounding box center [893, 362] width 33 height 12
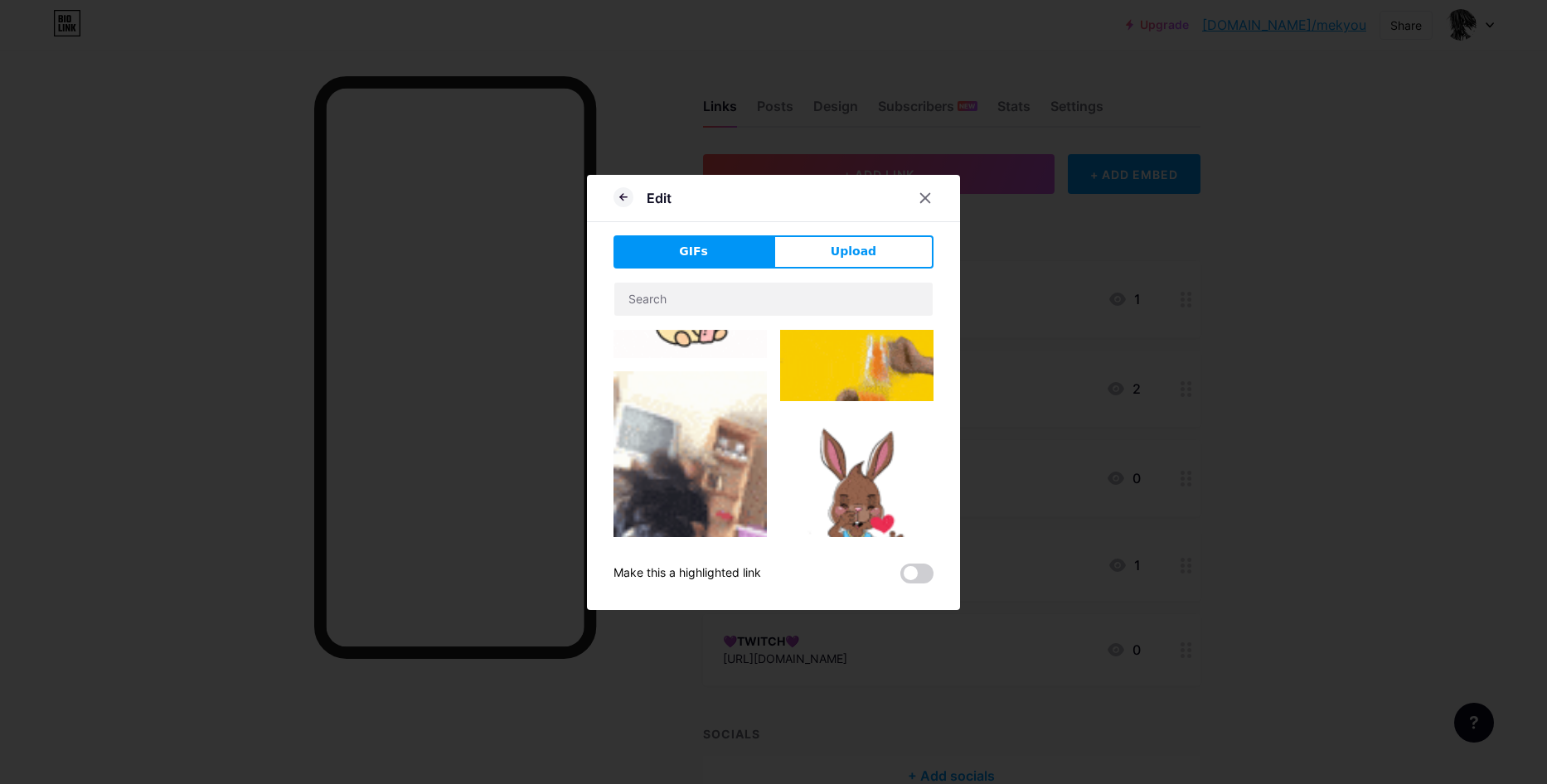
scroll to position [166, 0]
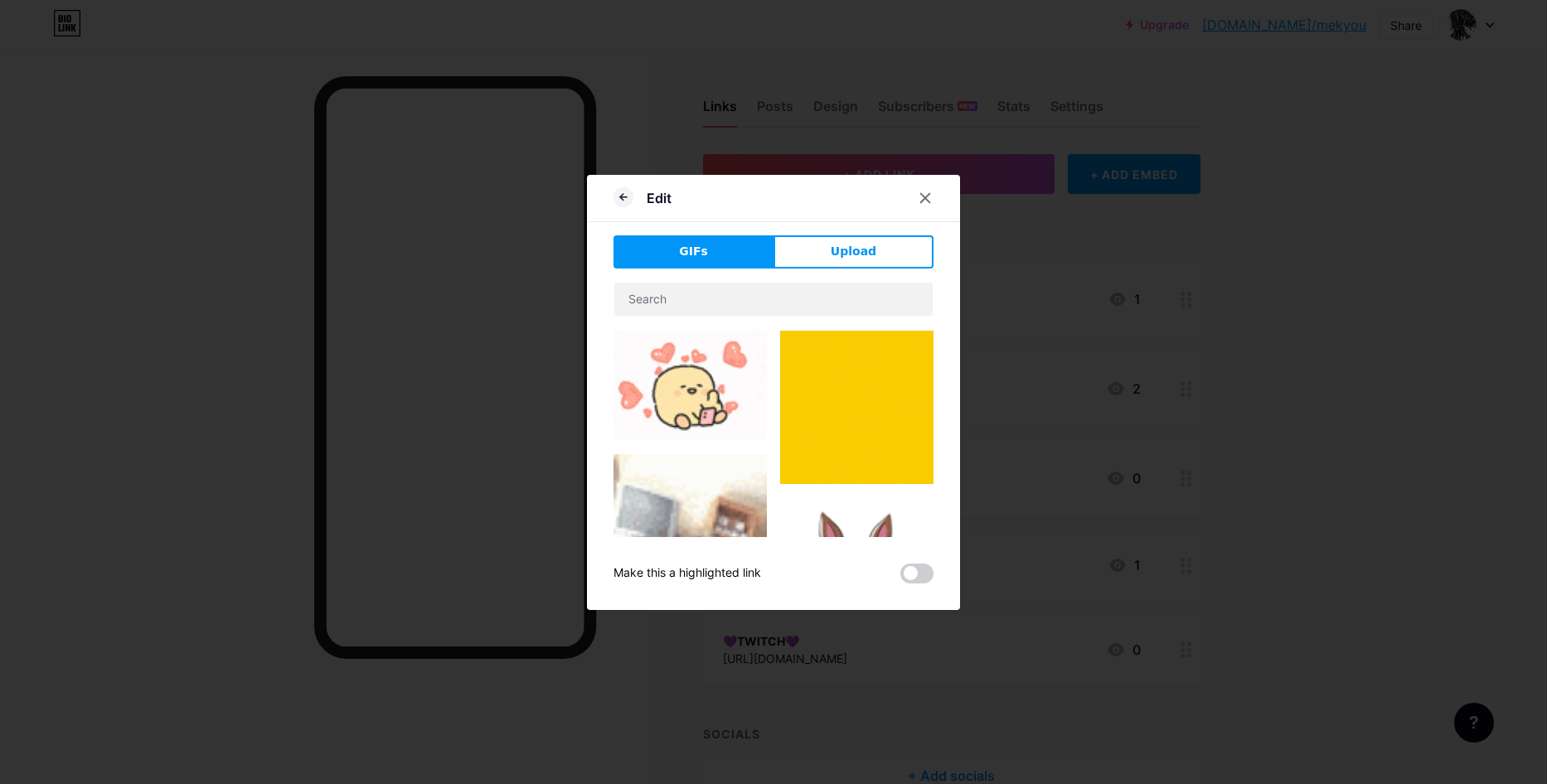
click at [694, 375] on img at bounding box center [690, 363] width 153 height 153
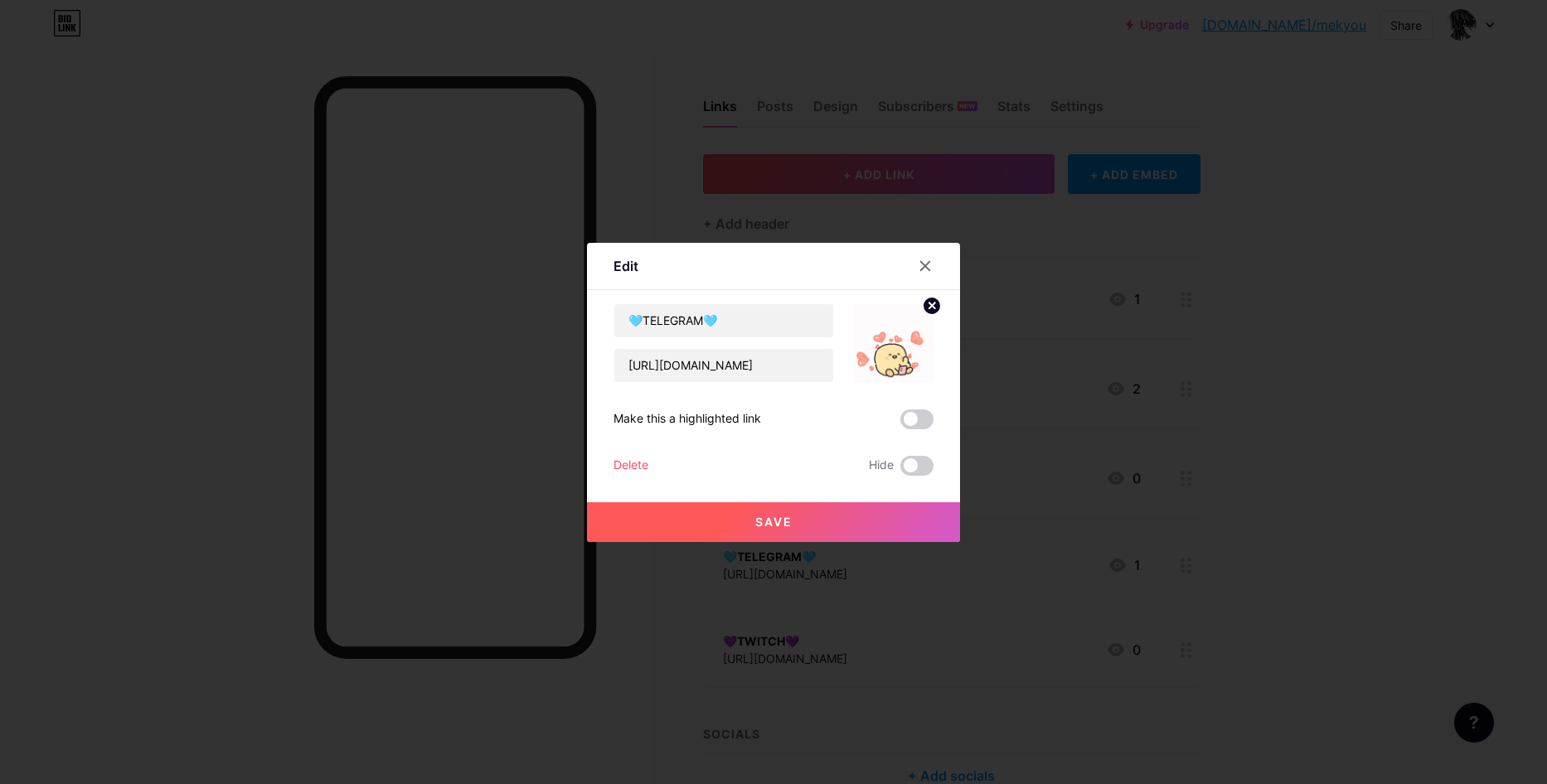
click at [767, 524] on span "Save" at bounding box center [774, 522] width 37 height 14
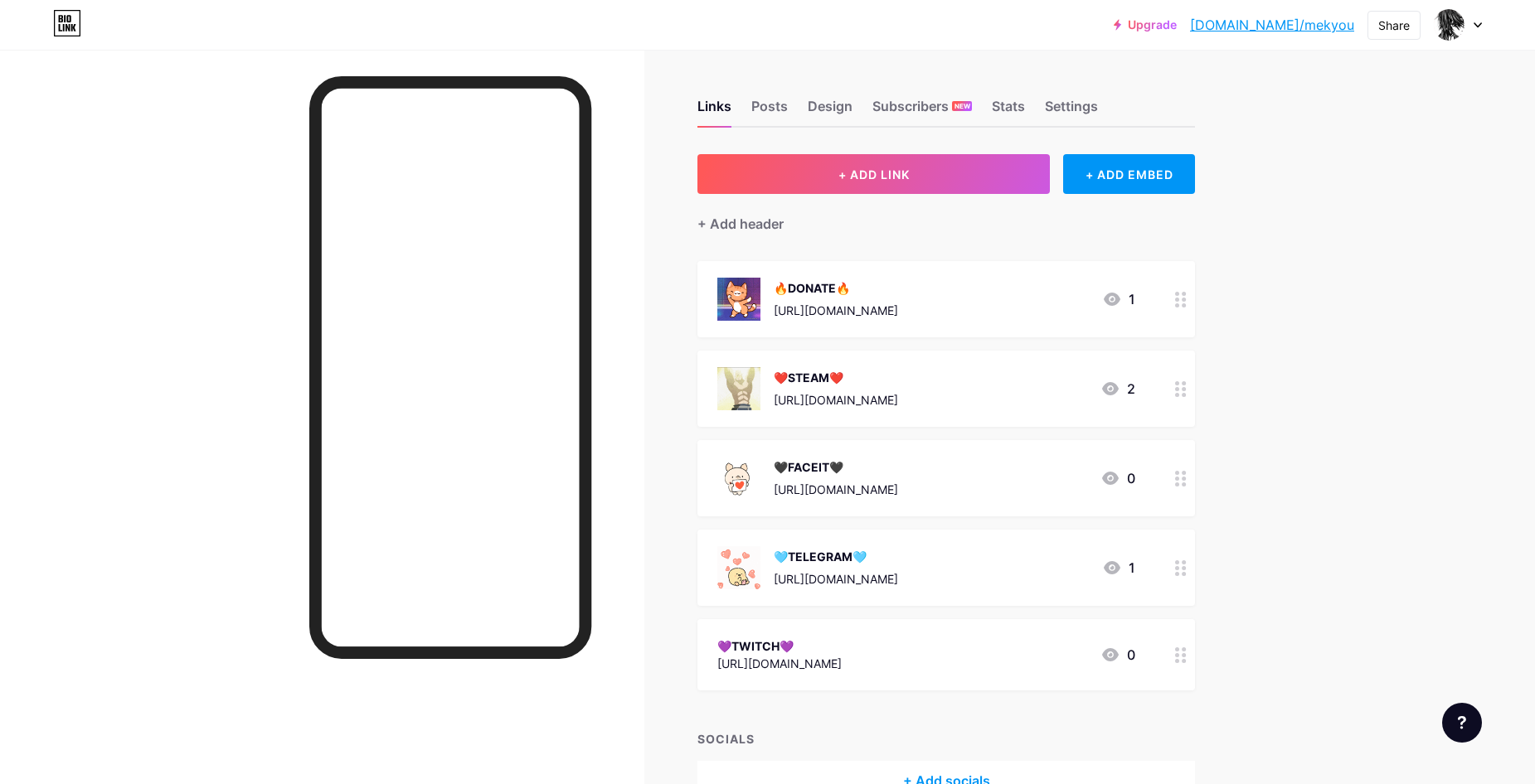
click at [862, 634] on div "💜TWITCH💜 [URL][DOMAIN_NAME] 0" at bounding box center [946, 655] width 498 height 71
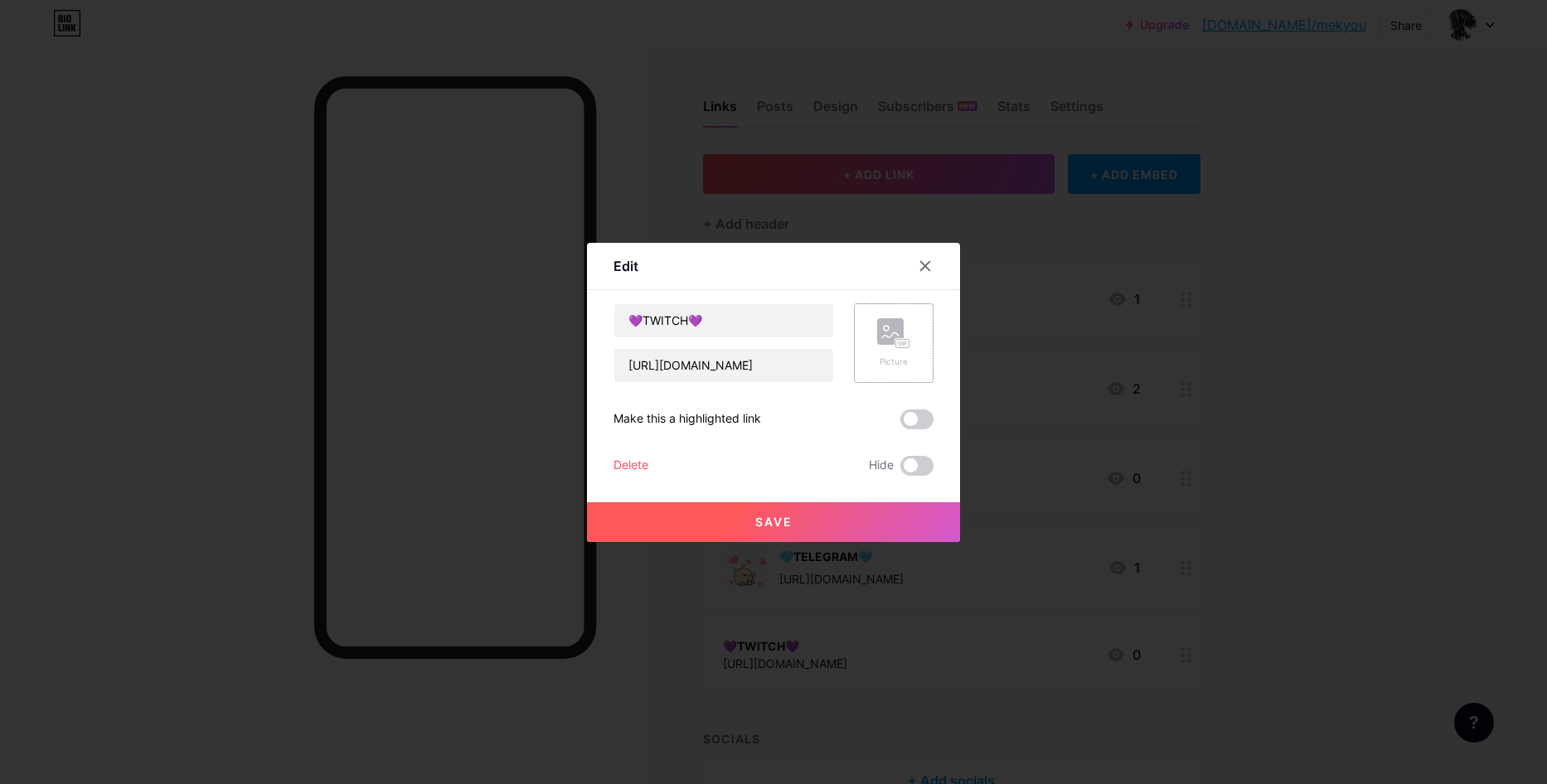
click at [878, 353] on div "Picture" at bounding box center [893, 343] width 33 height 49
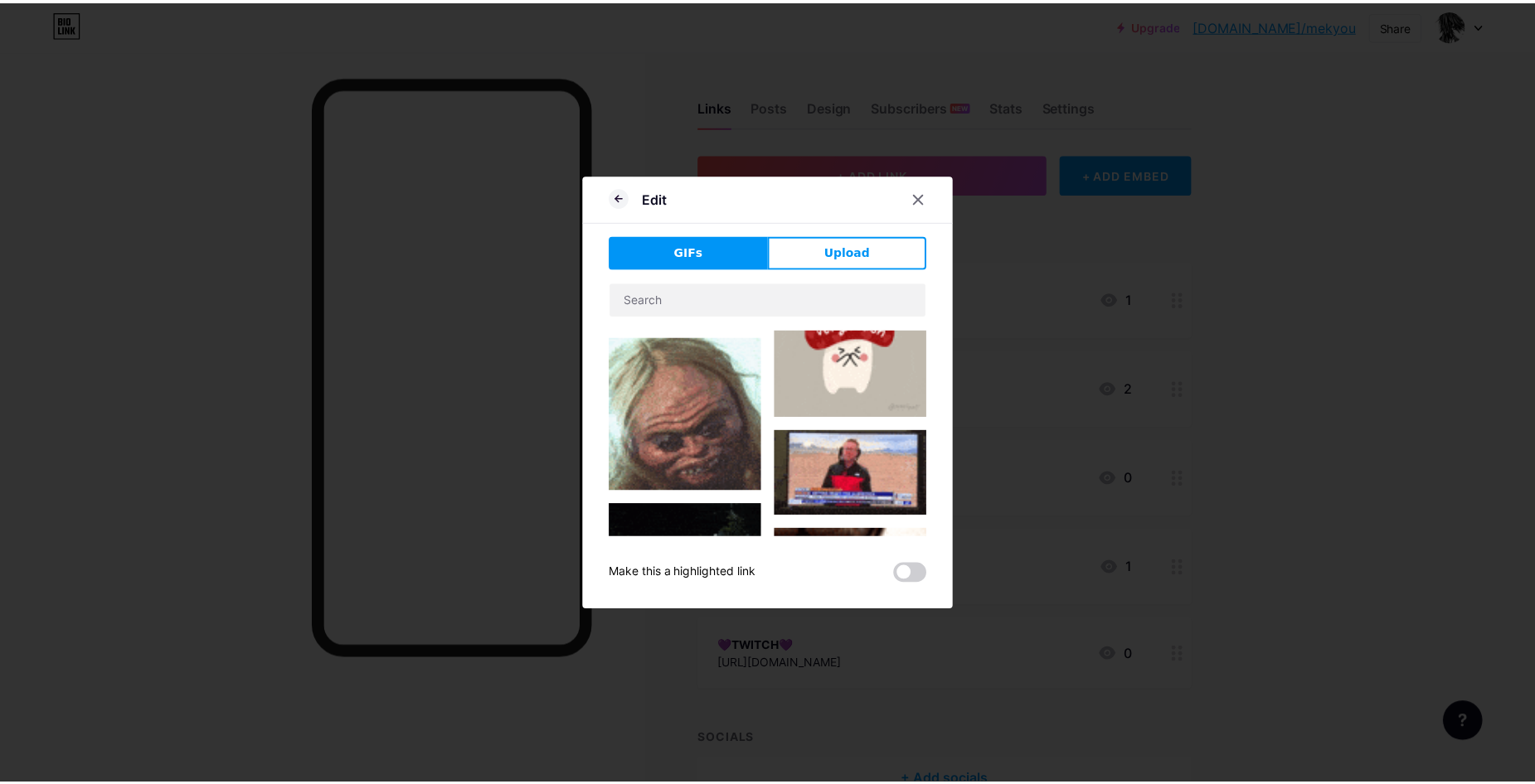
scroll to position [994, 0]
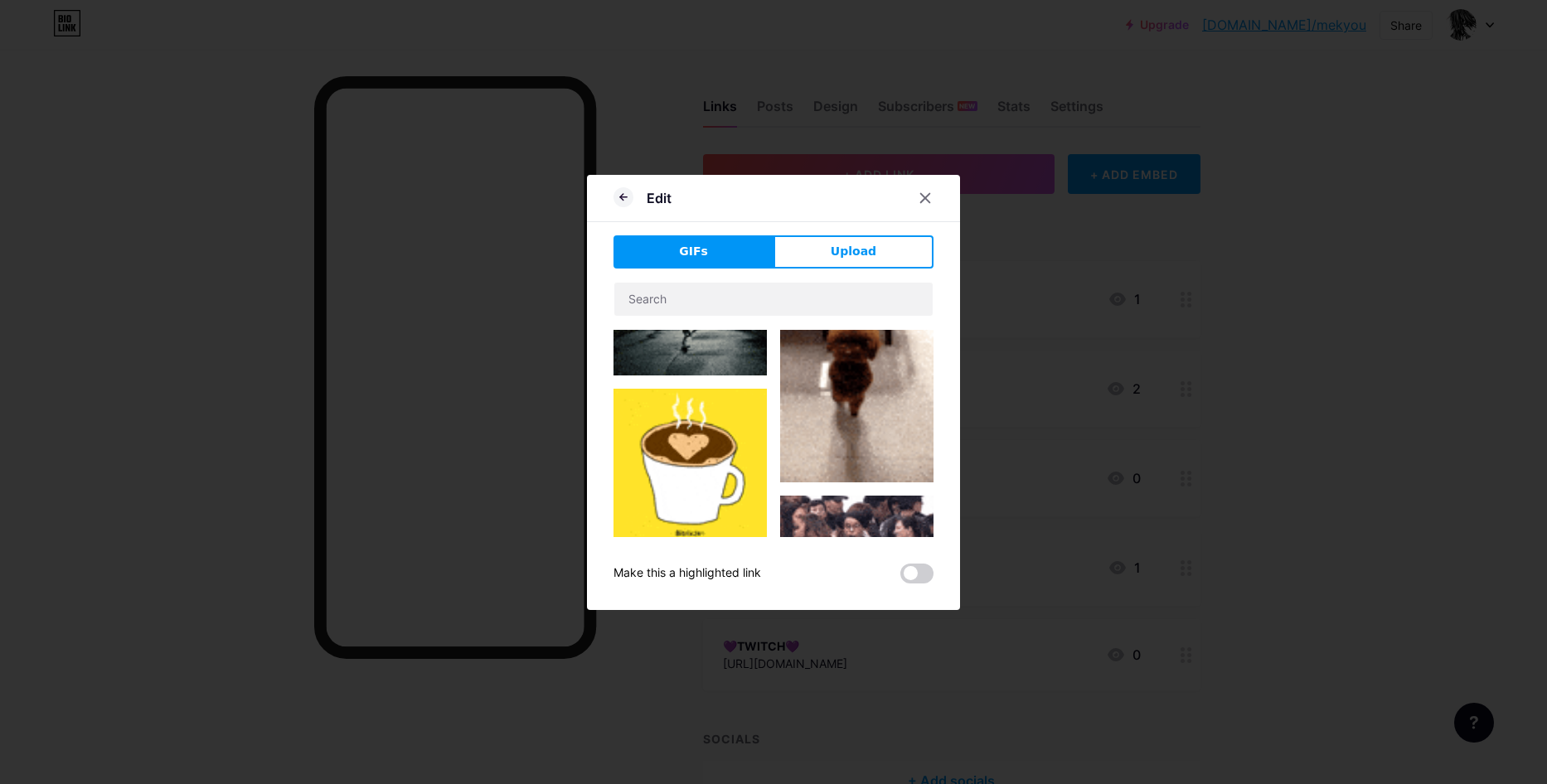
click at [689, 454] on img at bounding box center [690, 465] width 153 height 153
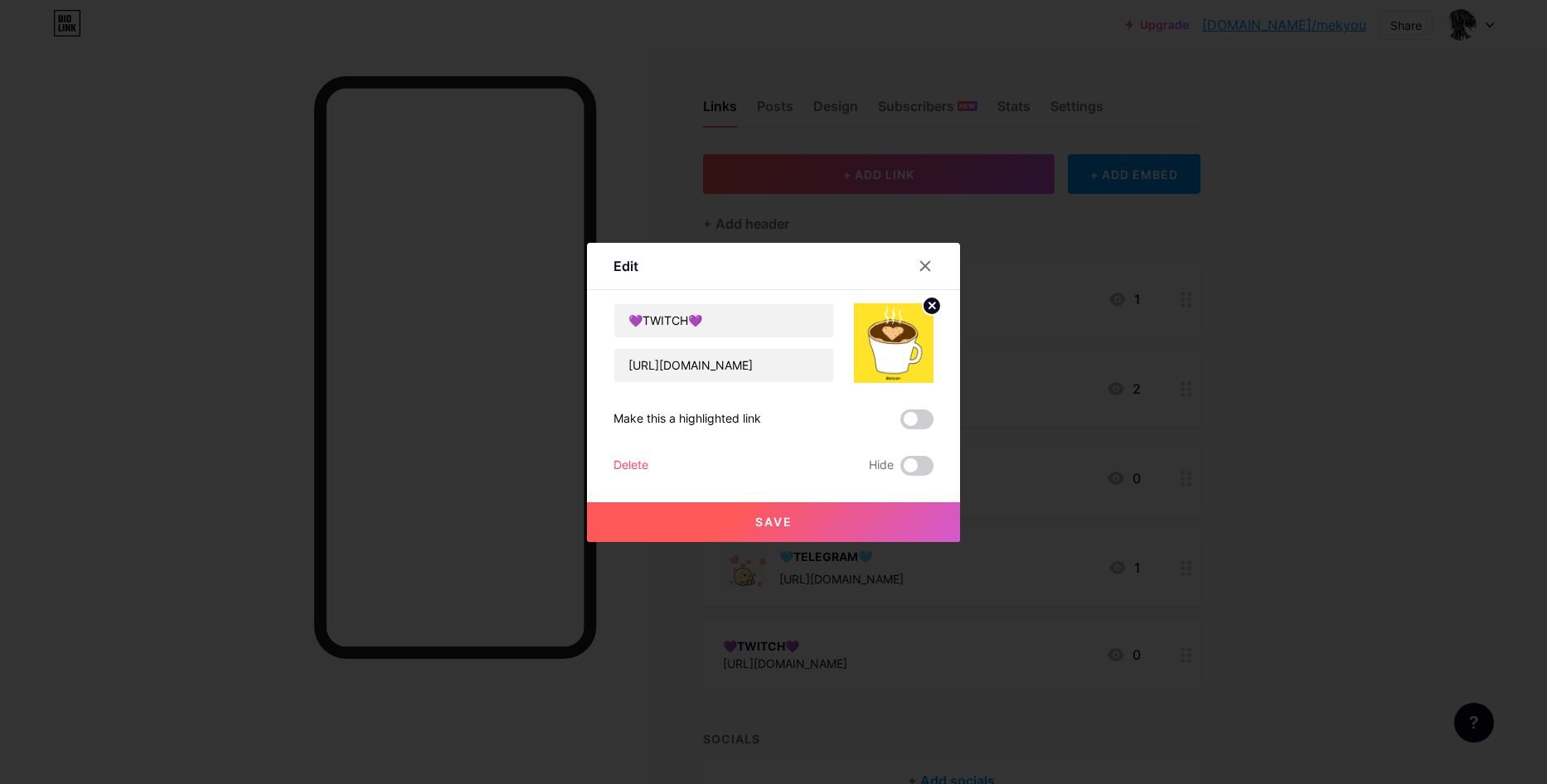
click at [918, 421] on span at bounding box center [917, 419] width 33 height 20
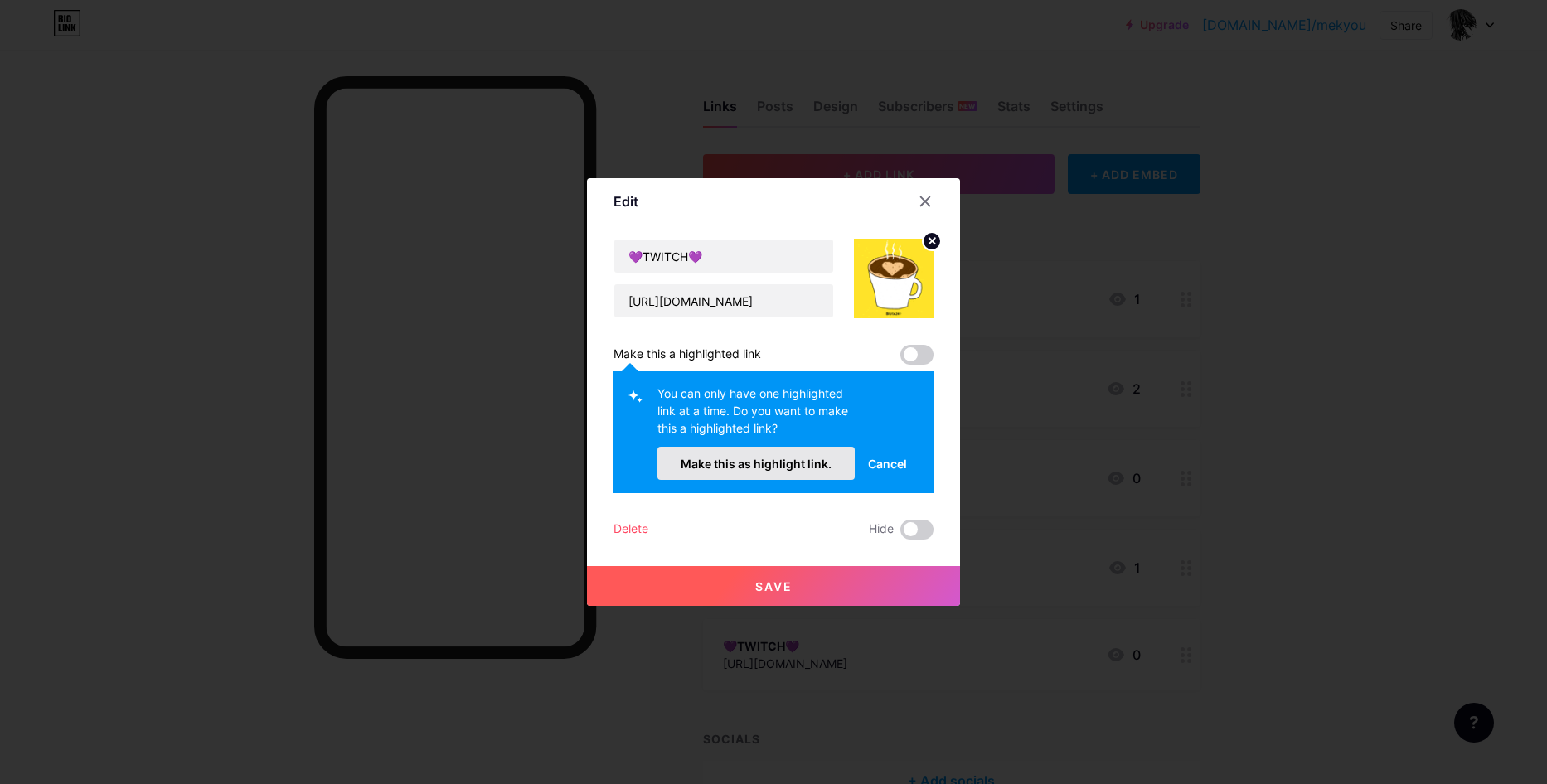
click at [801, 465] on span "Make this as highlight link." at bounding box center [756, 464] width 151 height 14
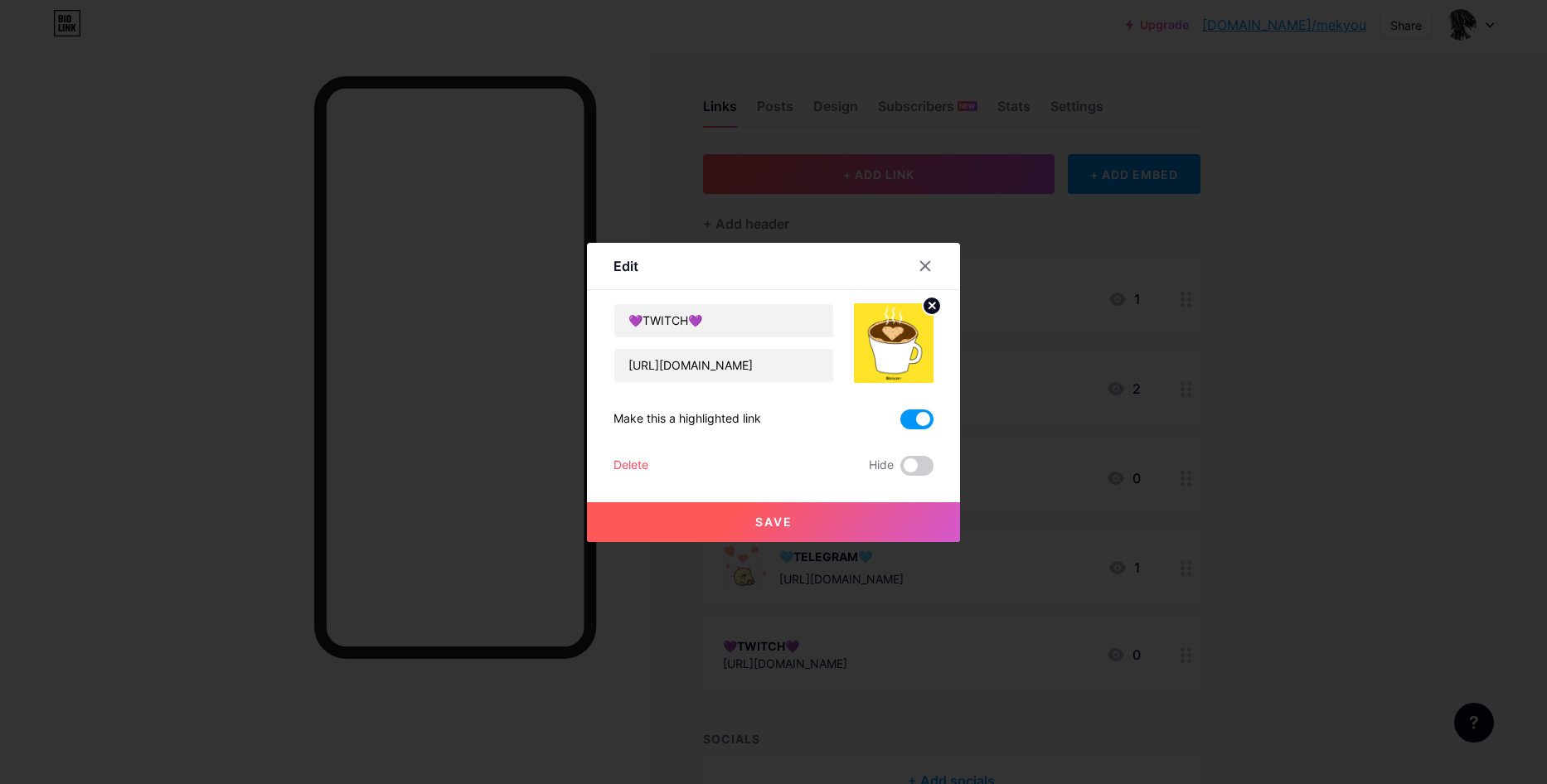
click at [774, 517] on span "Save" at bounding box center [774, 522] width 37 height 14
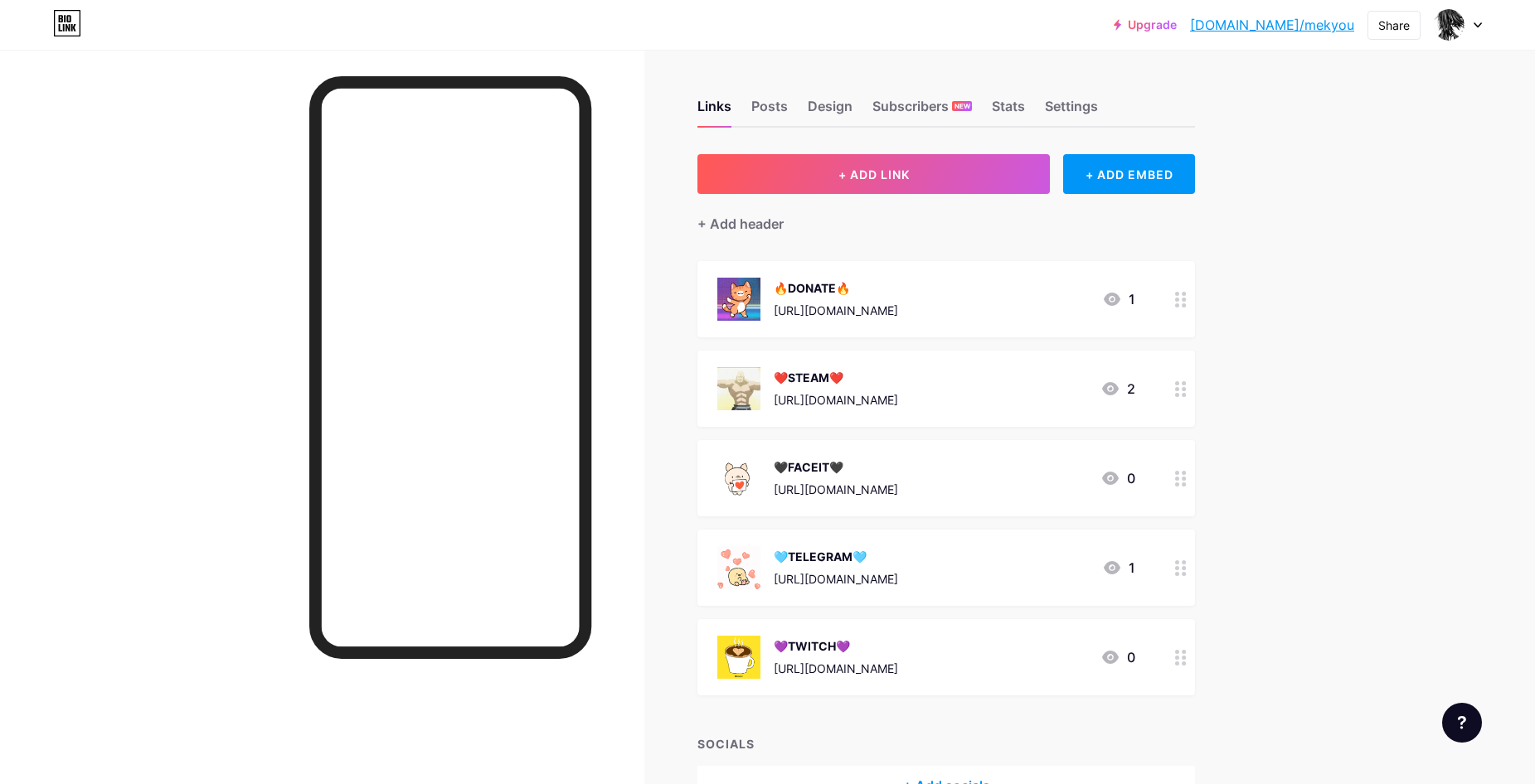
click at [859, 387] on div "❤️STEAM❤️ [URL][DOMAIN_NAME]" at bounding box center [836, 389] width 125 height 43
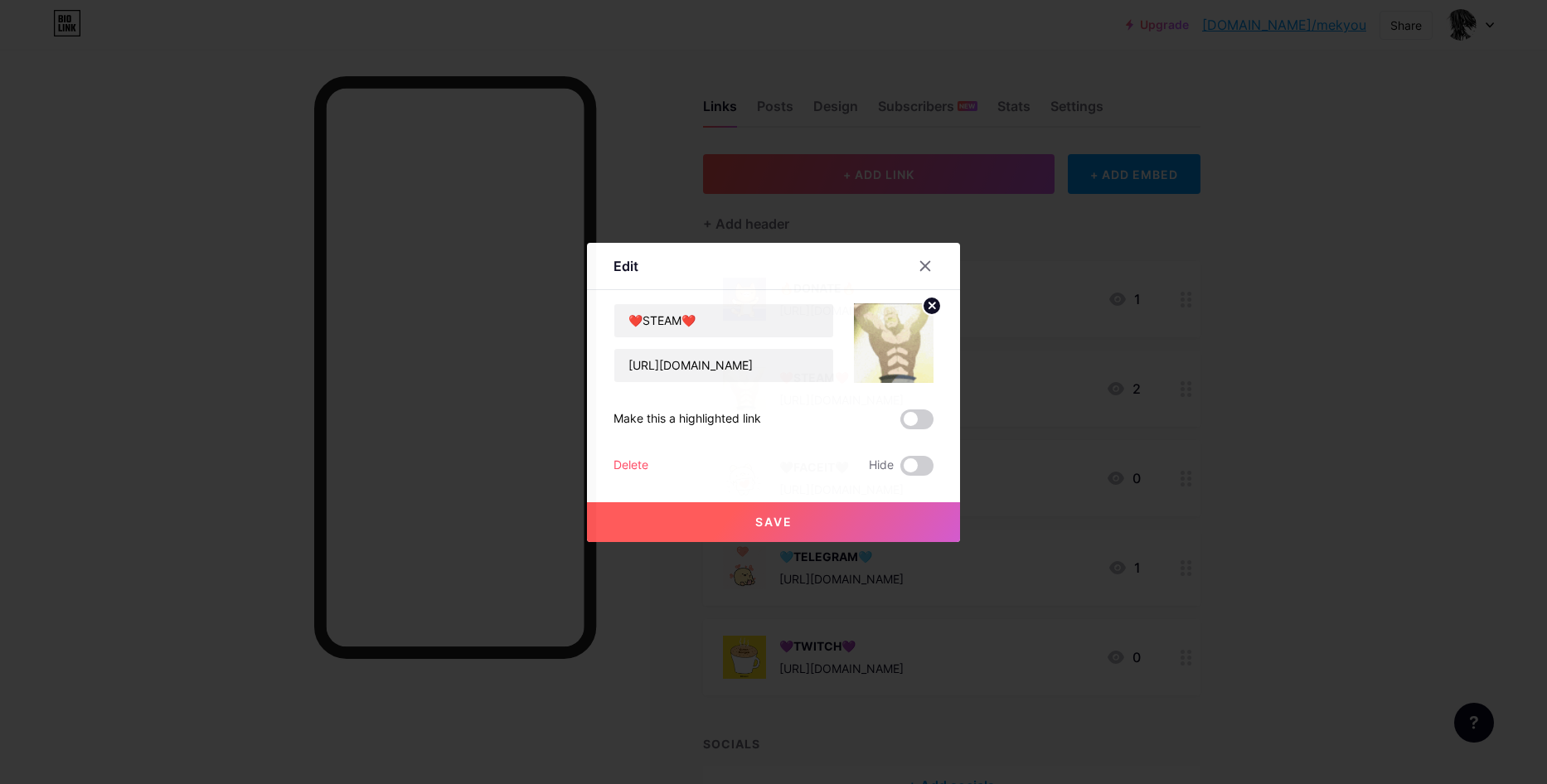
click at [921, 414] on span at bounding box center [917, 419] width 33 height 20
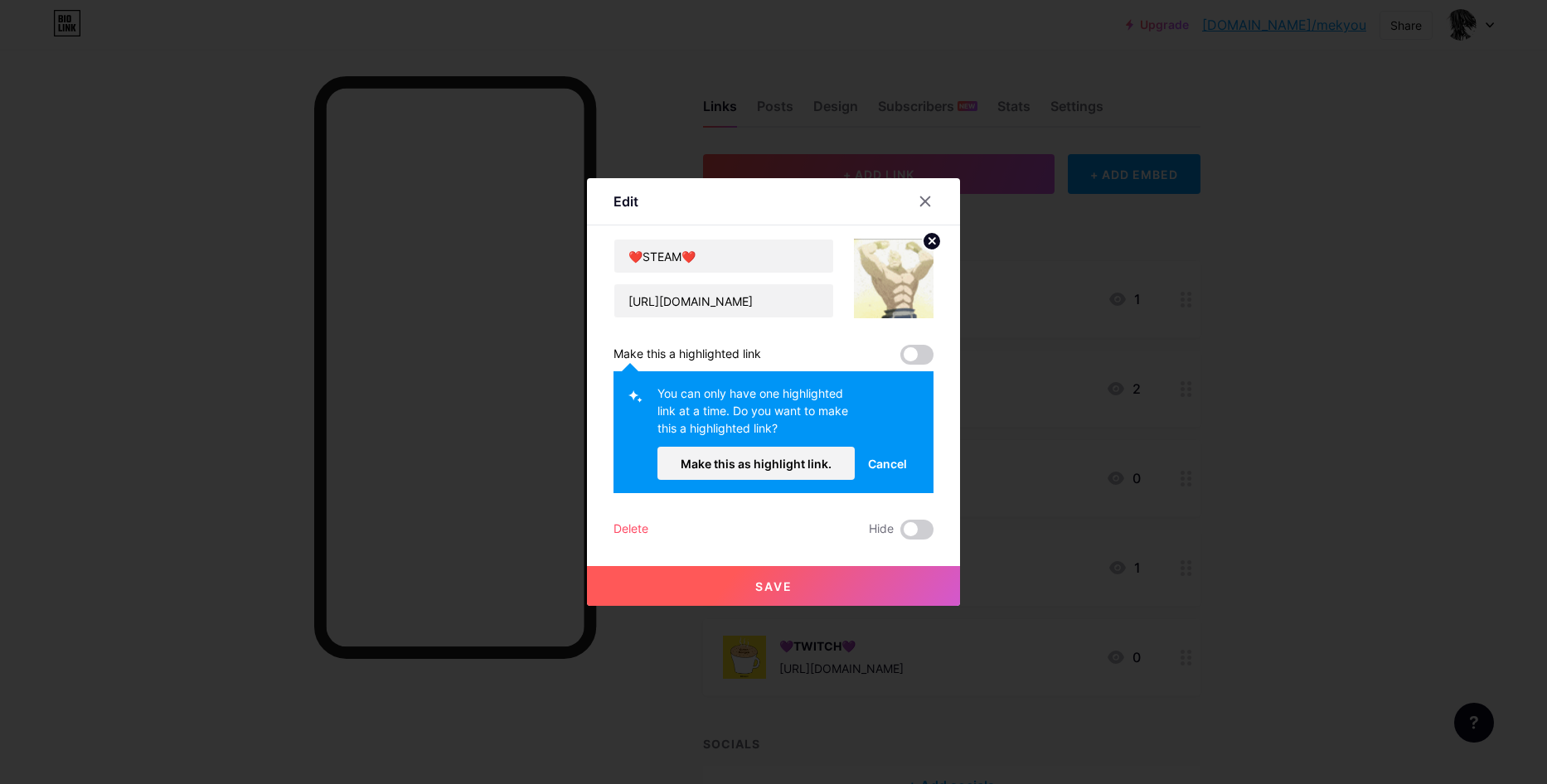
click at [822, 463] on span "Make this as highlight link." at bounding box center [756, 464] width 151 height 14
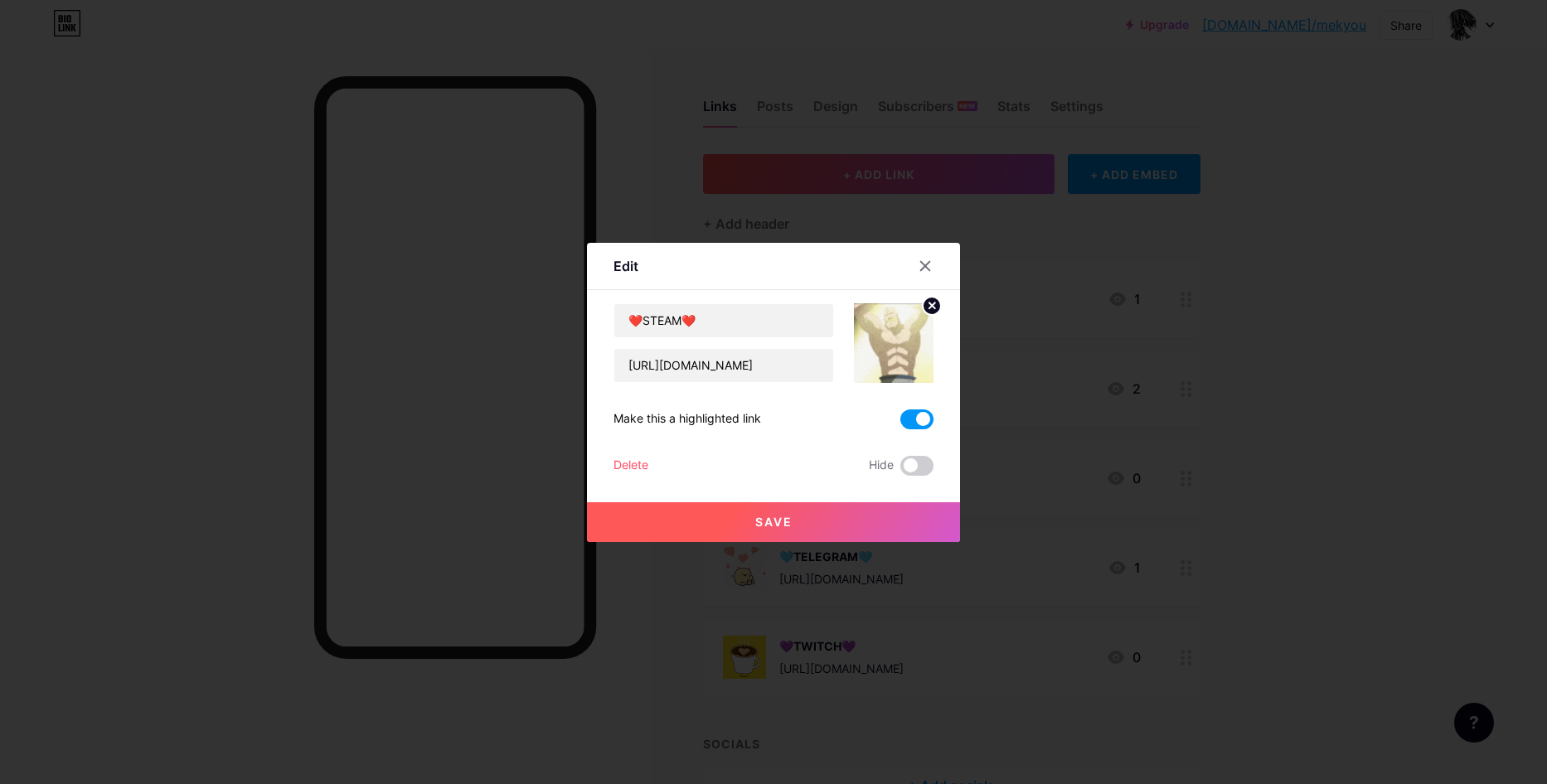
click at [798, 522] on button "Save" at bounding box center [773, 522] width 373 height 40
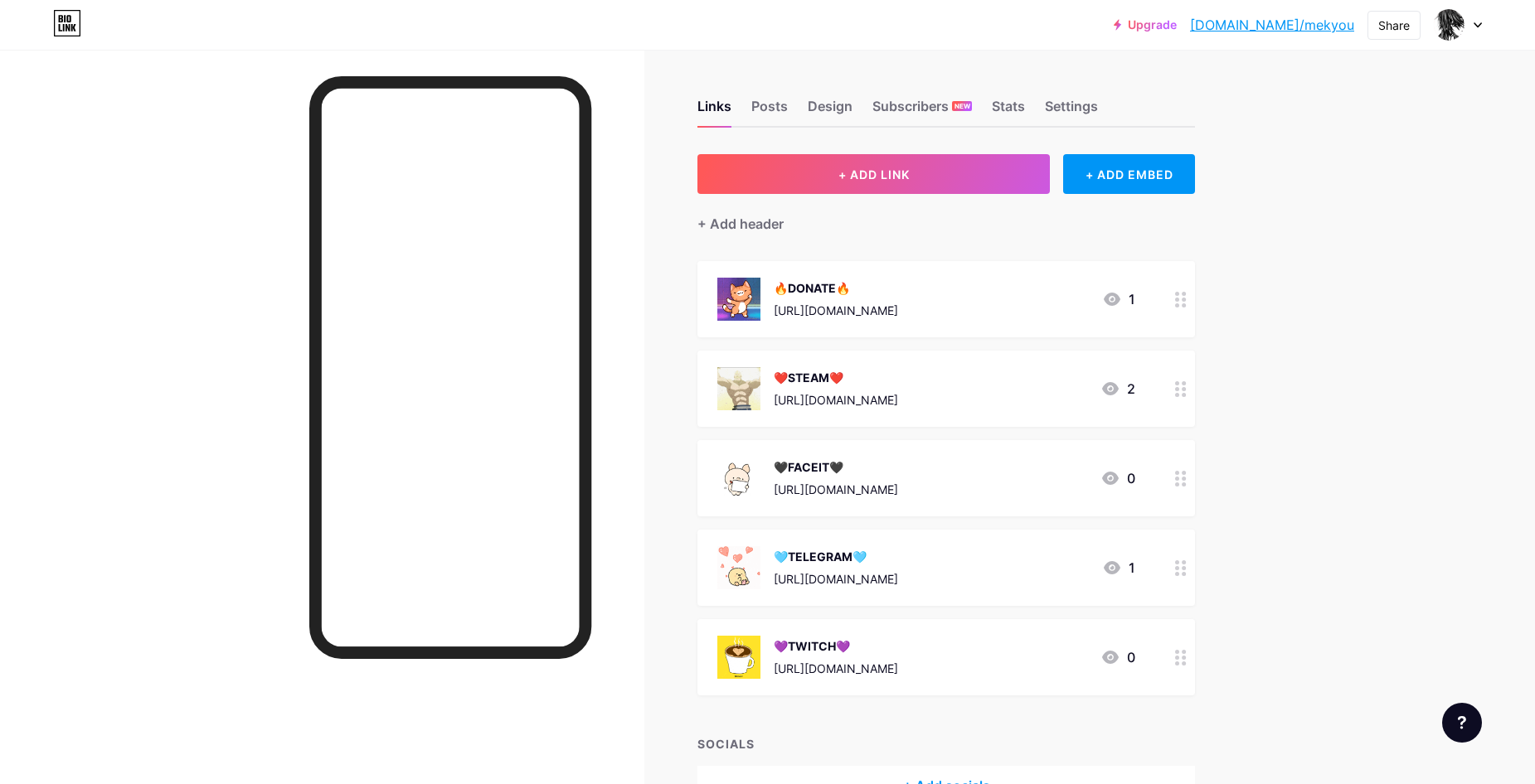
click at [821, 317] on div "[URL][DOMAIN_NAME]" at bounding box center [836, 311] width 125 height 17
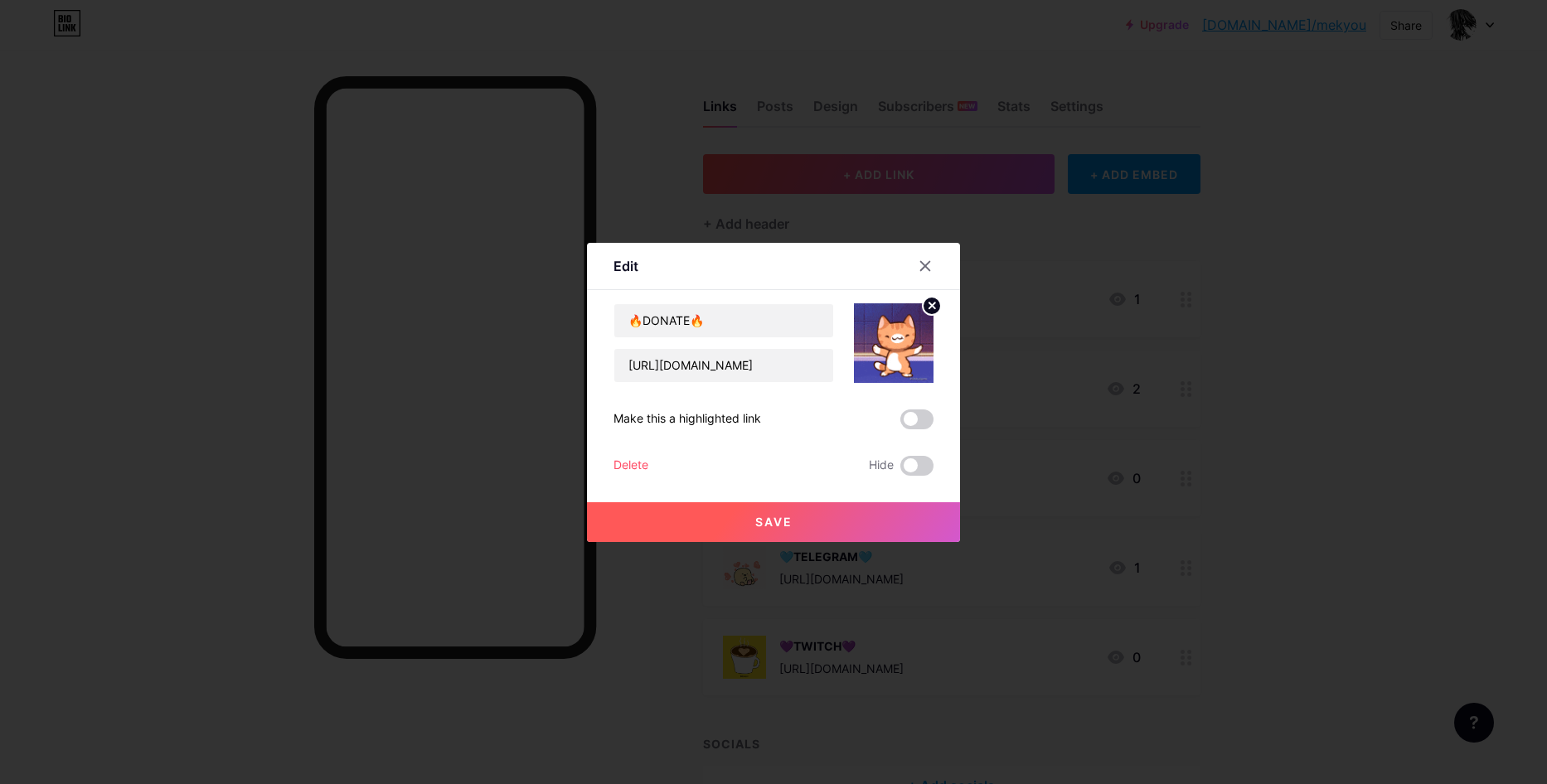
click at [903, 417] on span at bounding box center [917, 419] width 33 height 20
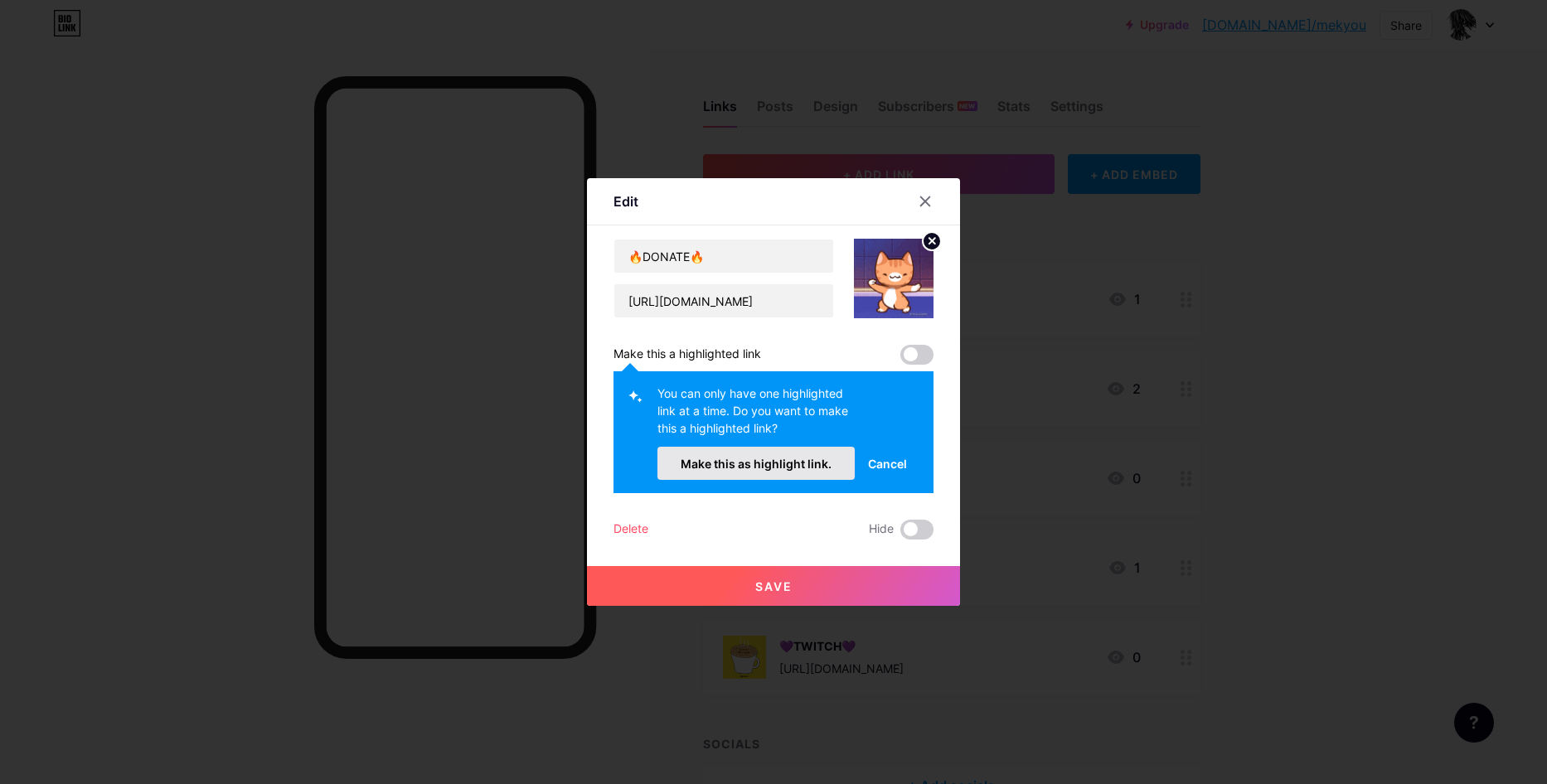
click at [798, 463] on span "Make this as highlight link." at bounding box center [756, 464] width 151 height 14
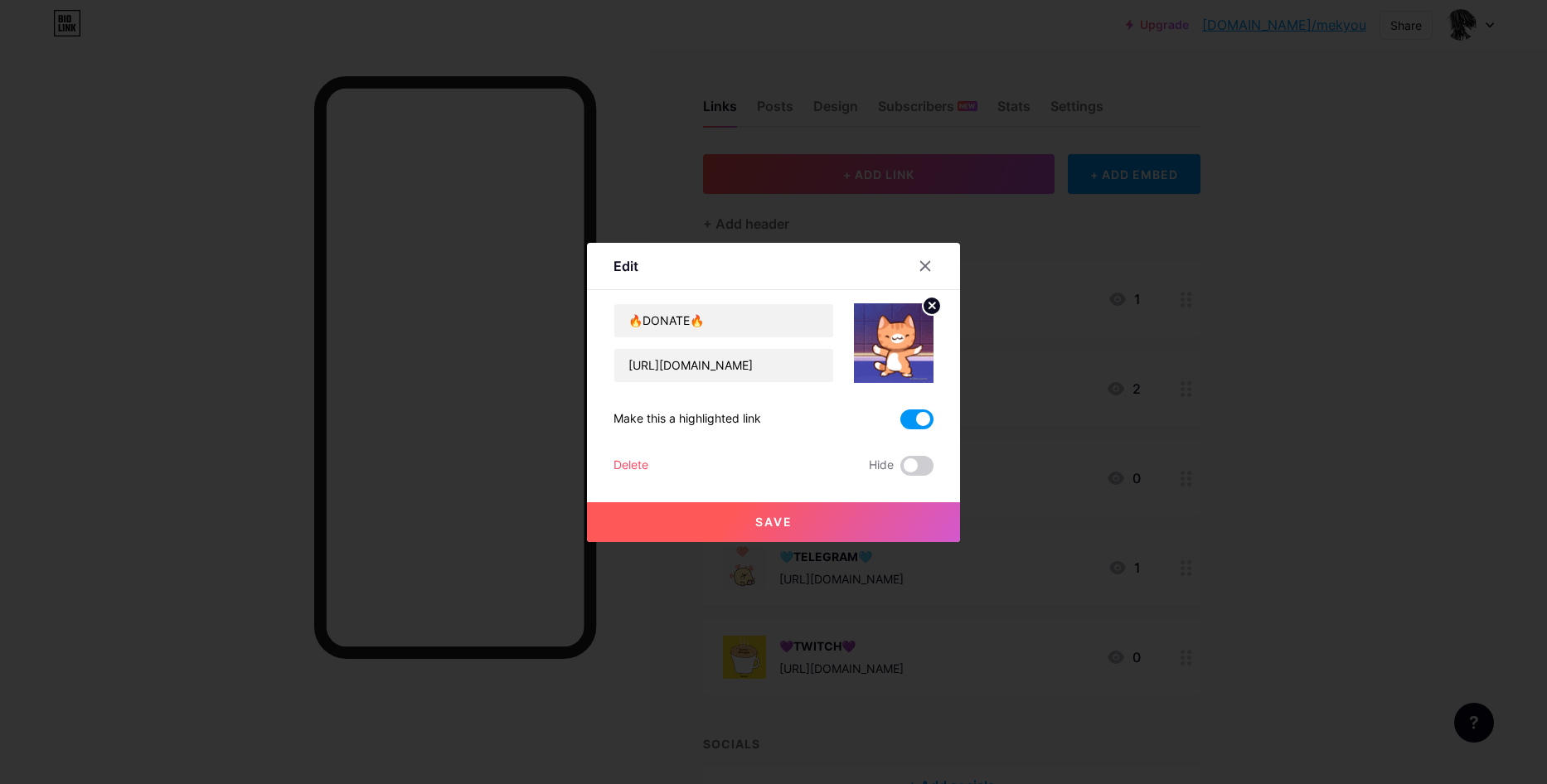
click at [805, 534] on button "Save" at bounding box center [773, 522] width 373 height 40
